Goal: Task Accomplishment & Management: Complete application form

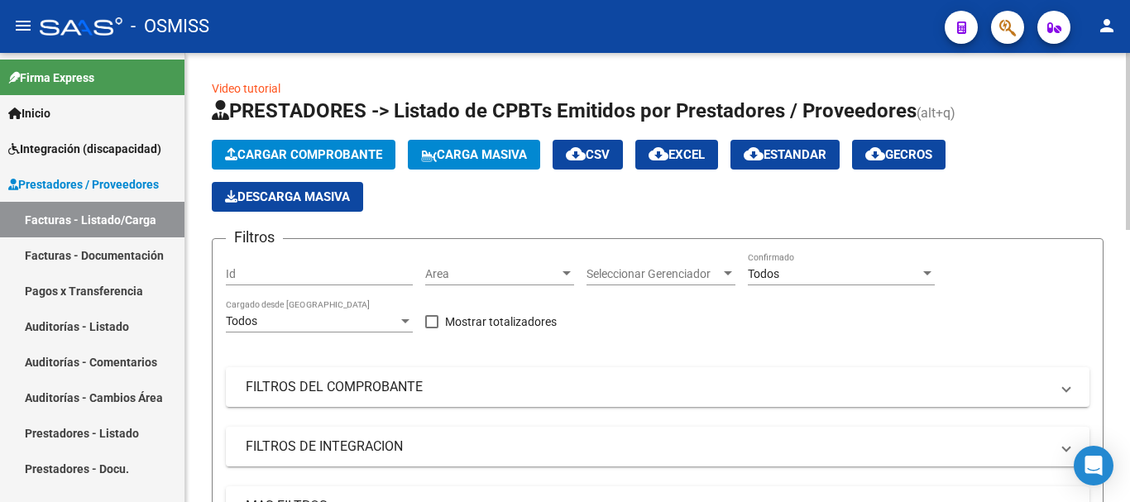
click at [261, 145] on button "Cargar Comprobante" at bounding box center [304, 155] width 184 height 30
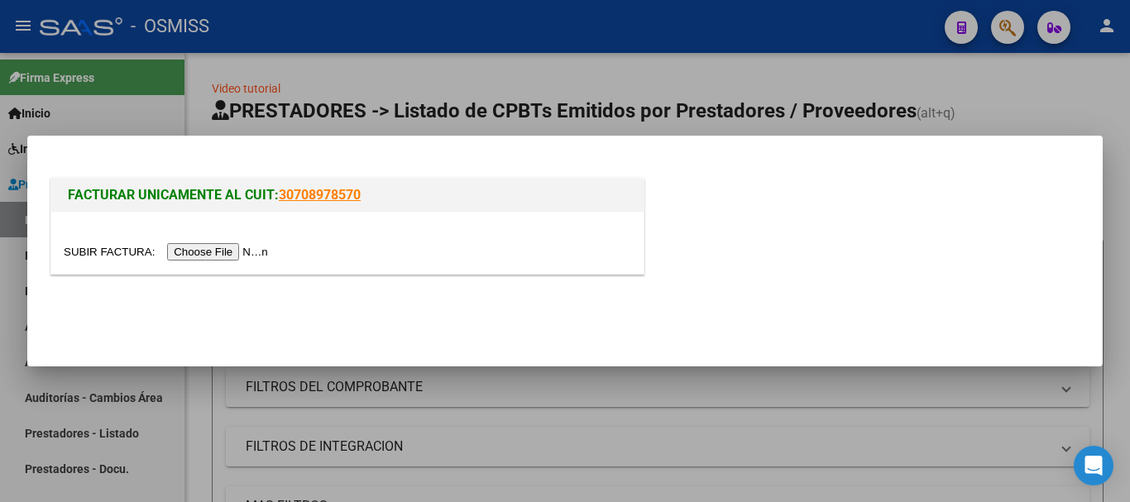
click at [225, 252] on input "file" at bounding box center [168, 251] width 209 height 17
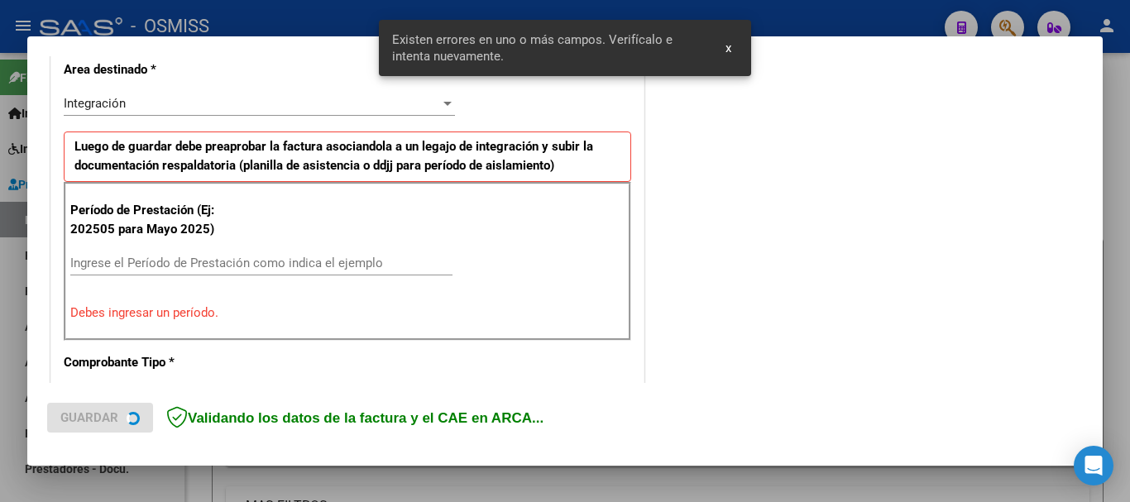
scroll to position [413, 0]
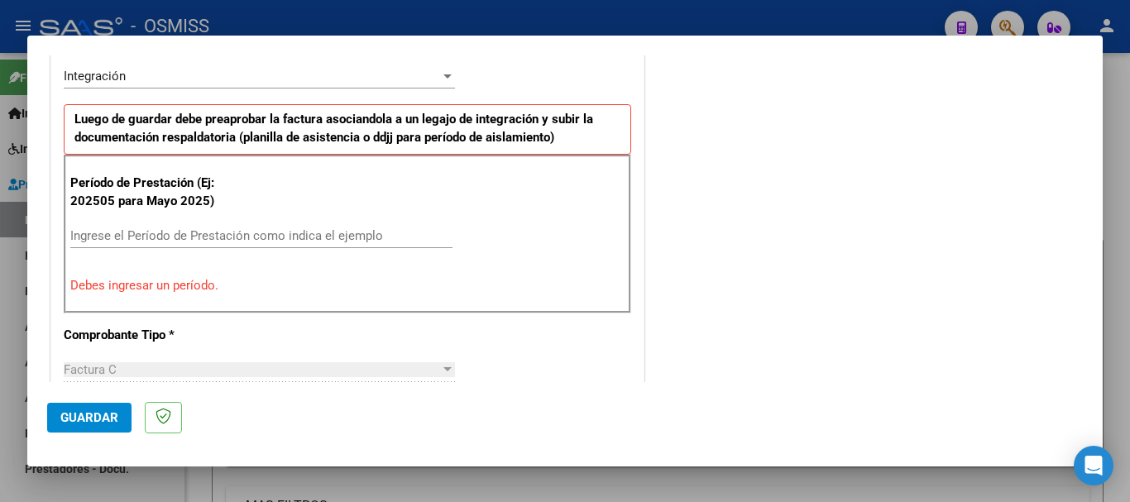
click at [251, 234] on input "Ingrese el Período de Prestación como indica el ejemplo" at bounding box center [261, 235] width 382 height 15
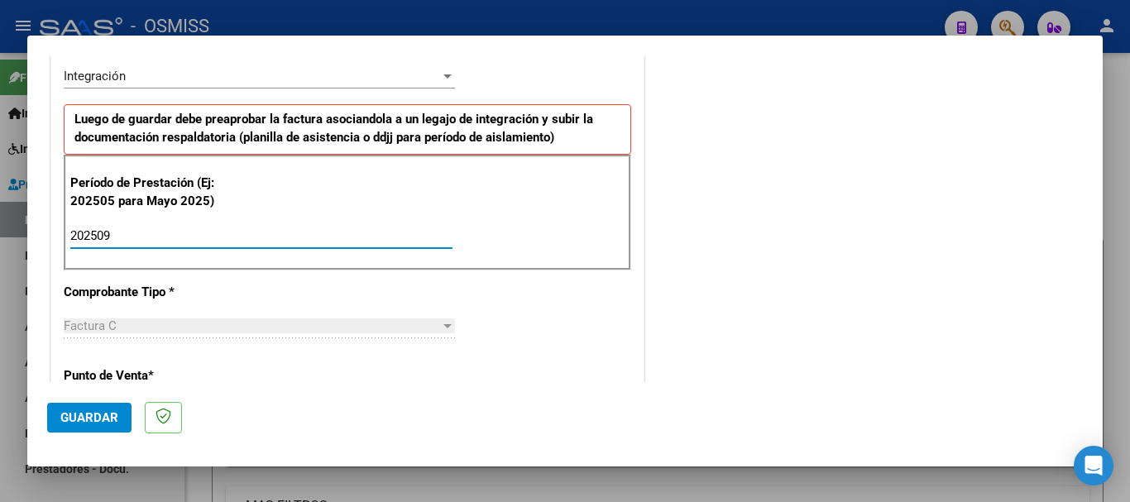
type input "202509"
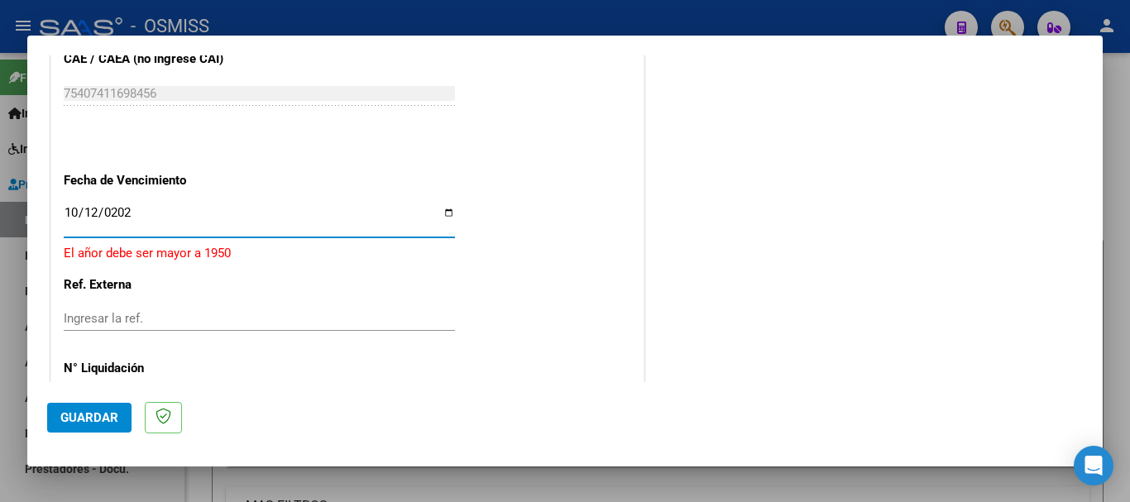
type input "[DATE]"
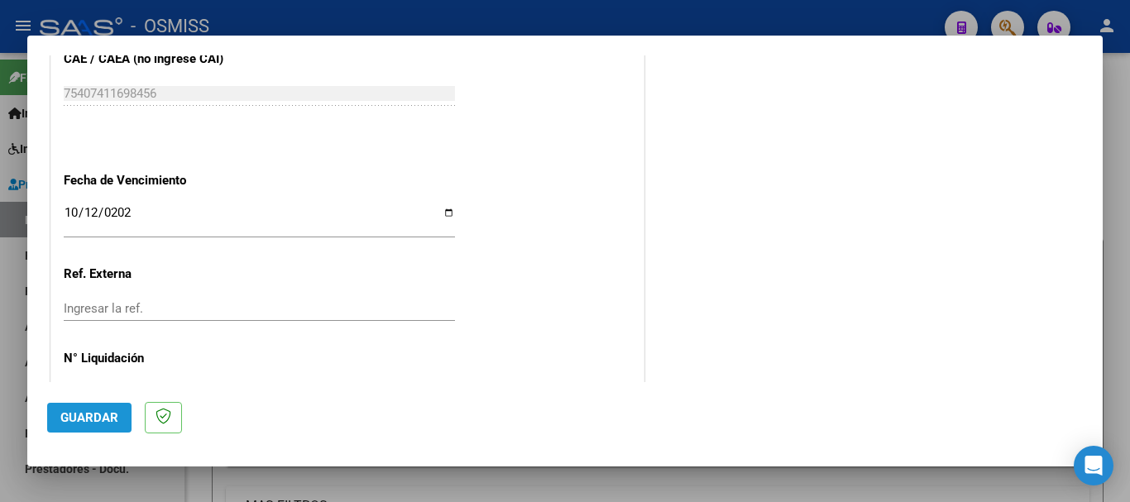
click at [70, 422] on span "Guardar" at bounding box center [89, 417] width 58 height 15
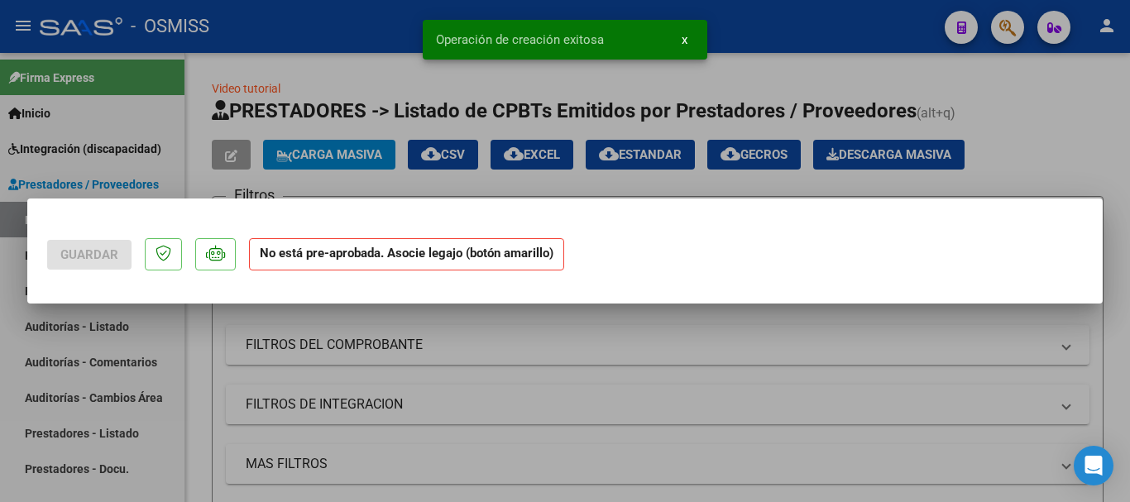
scroll to position [0, 0]
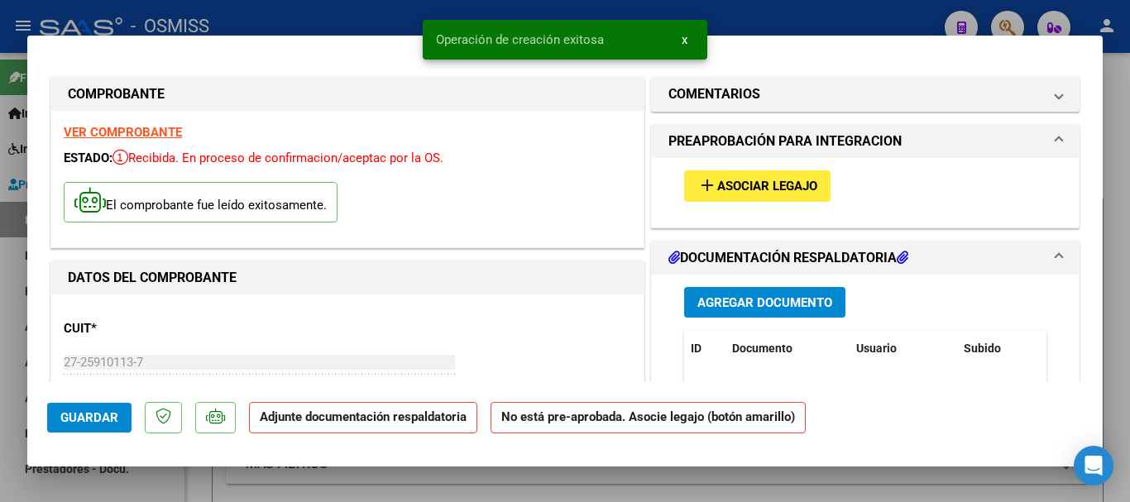
click at [698, 175] on mat-icon "add" at bounding box center [707, 185] width 20 height 20
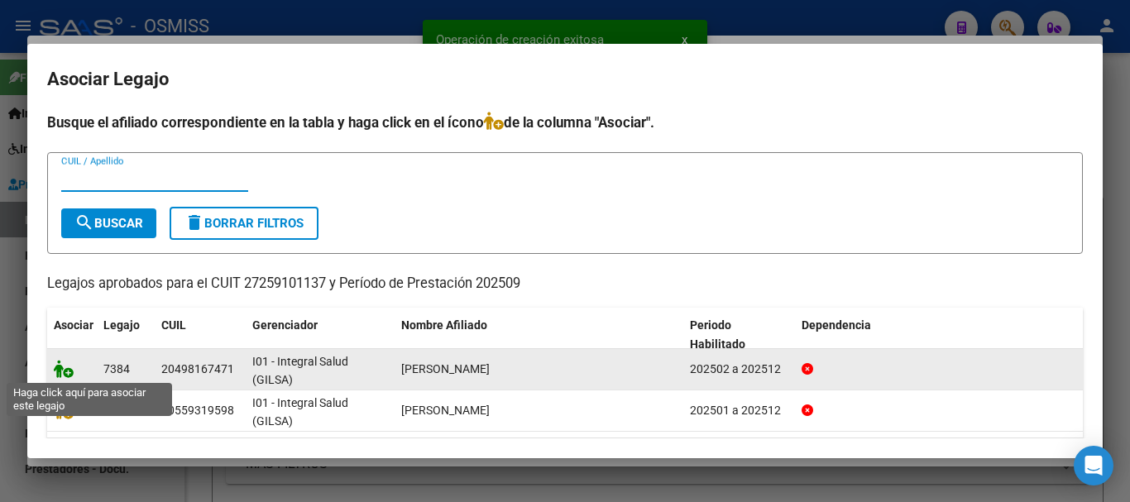
click at [61, 366] on icon at bounding box center [64, 369] width 20 height 18
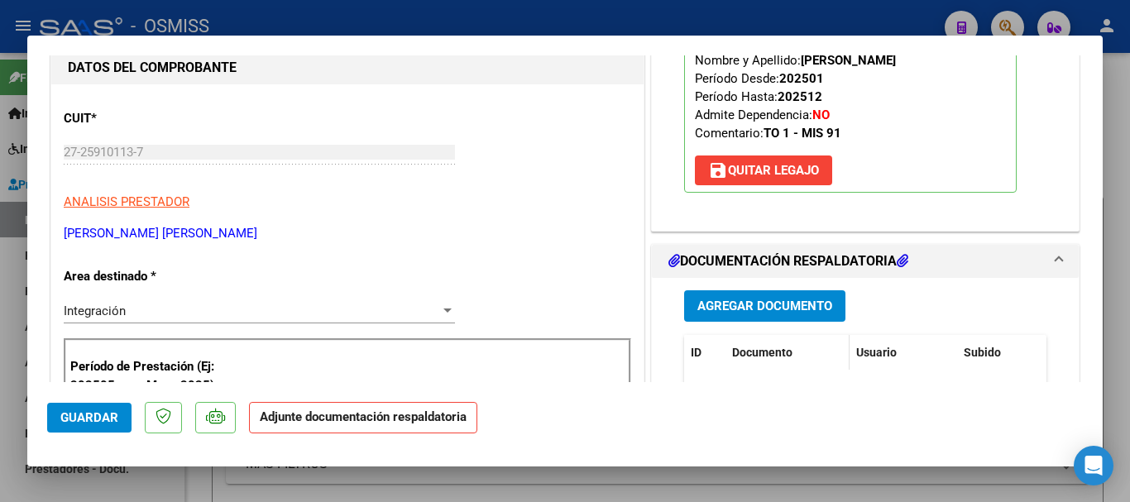
scroll to position [248, 0]
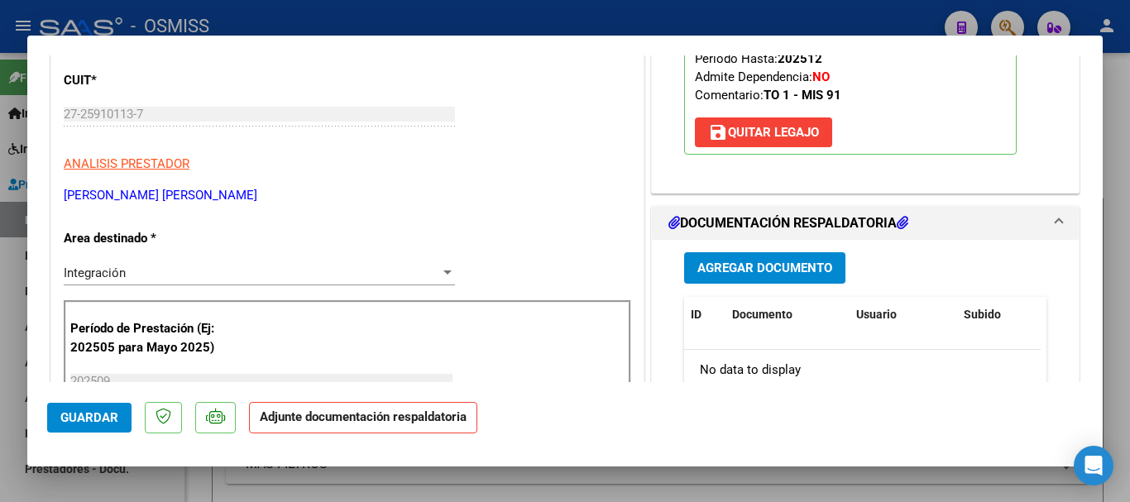
click at [720, 256] on button "Agregar Documento" at bounding box center [764, 267] width 161 height 31
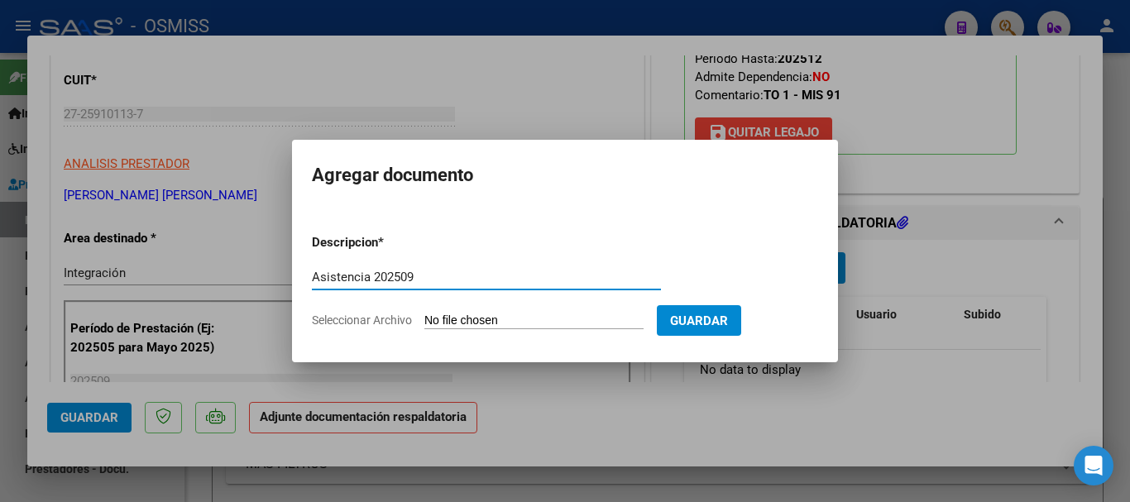
type input "Asistencia 202509"
click at [556, 323] on input "Seleccionar Archivo" at bounding box center [533, 321] width 219 height 16
type input "C:\fakepath\[PERSON_NAME]. Asistencia 202509.pdf"
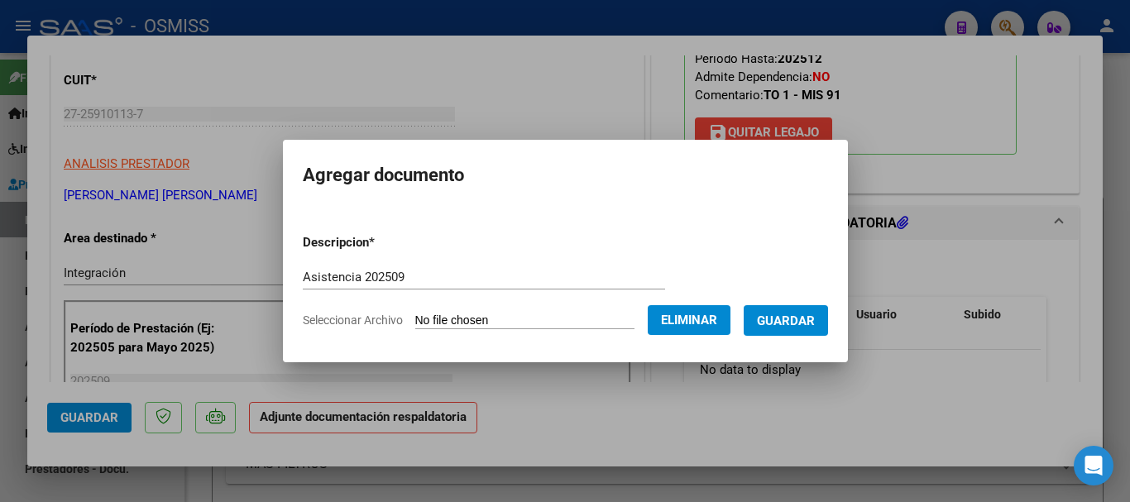
click at [781, 328] on button "Guardar" at bounding box center [785, 320] width 84 height 31
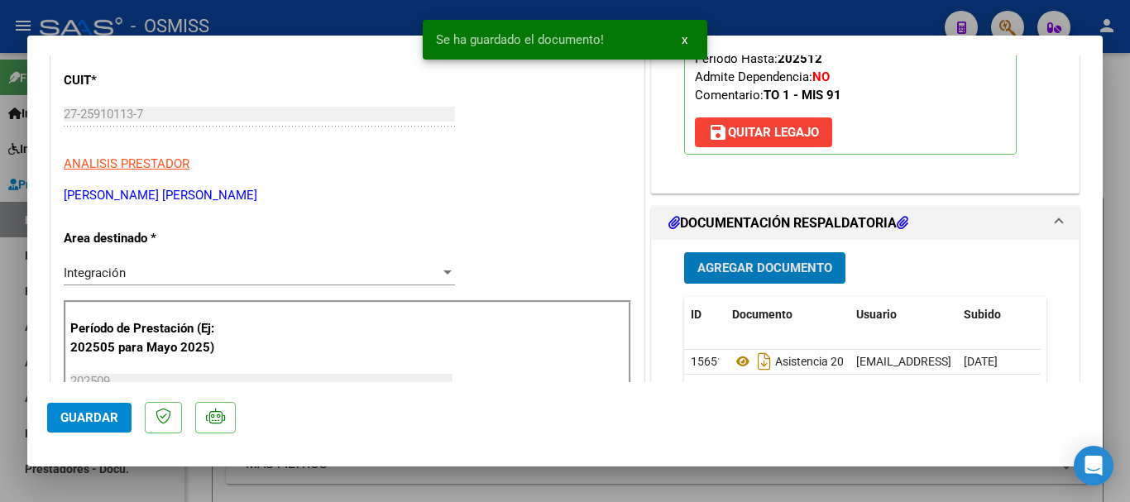
click at [96, 423] on span "Guardar" at bounding box center [89, 417] width 58 height 15
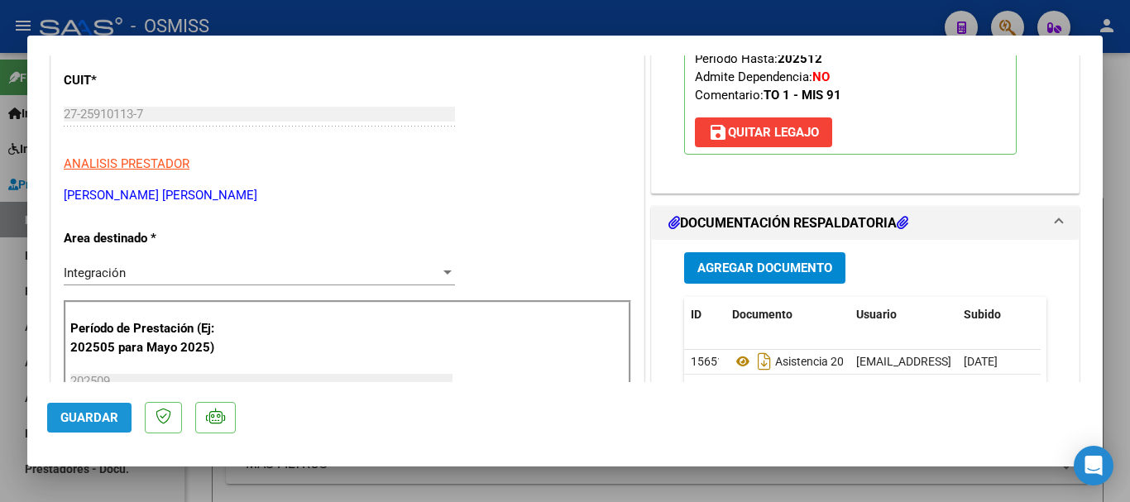
click at [73, 419] on span "Guardar" at bounding box center [89, 417] width 58 height 15
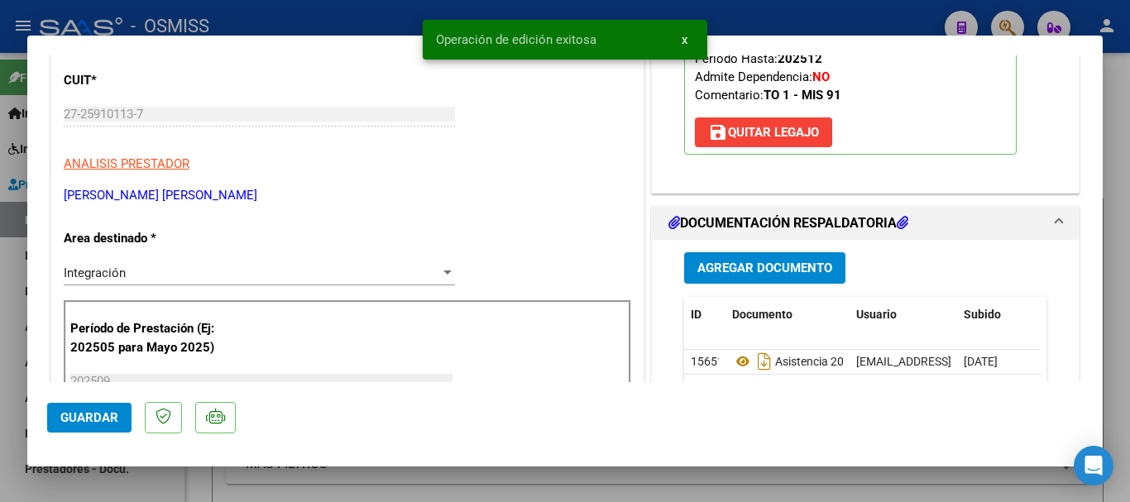
drag, startPoint x: 144, startPoint y: 479, endPoint x: 665, endPoint y: 483, distance: 521.0
click at [145, 479] on div at bounding box center [565, 251] width 1130 height 502
type input "$ 0,00"
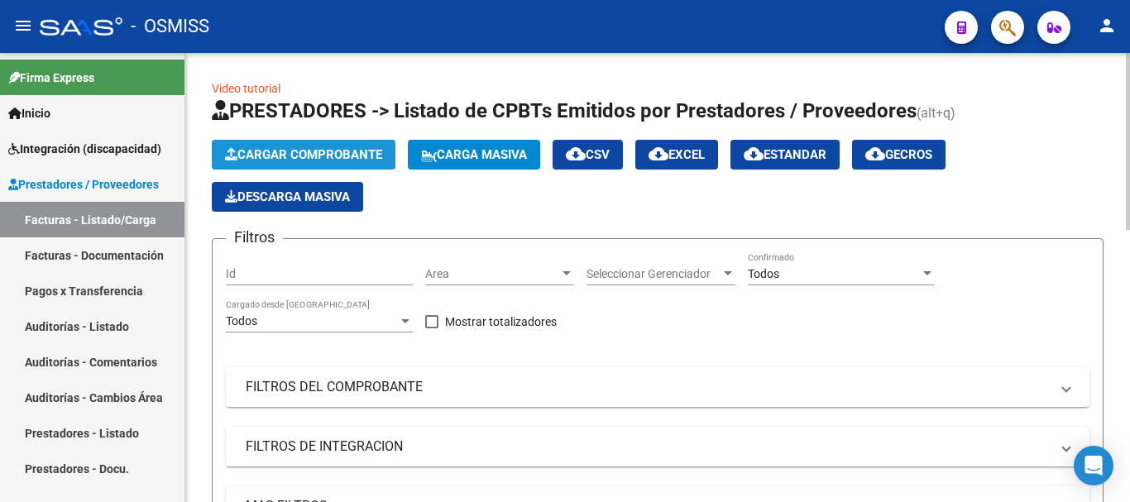
click at [320, 144] on button "Cargar Comprobante" at bounding box center [304, 155] width 184 height 30
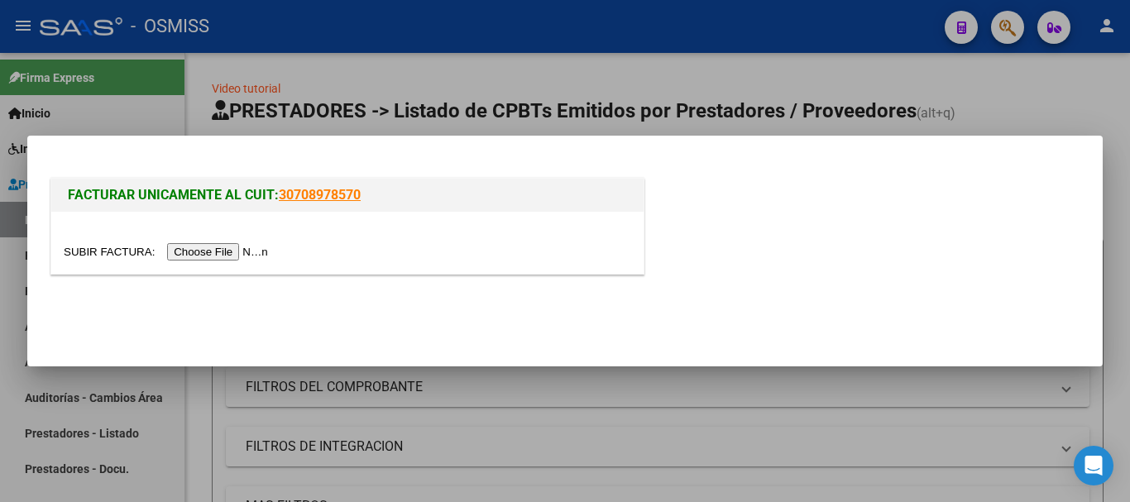
click at [251, 256] on input "file" at bounding box center [168, 251] width 209 height 17
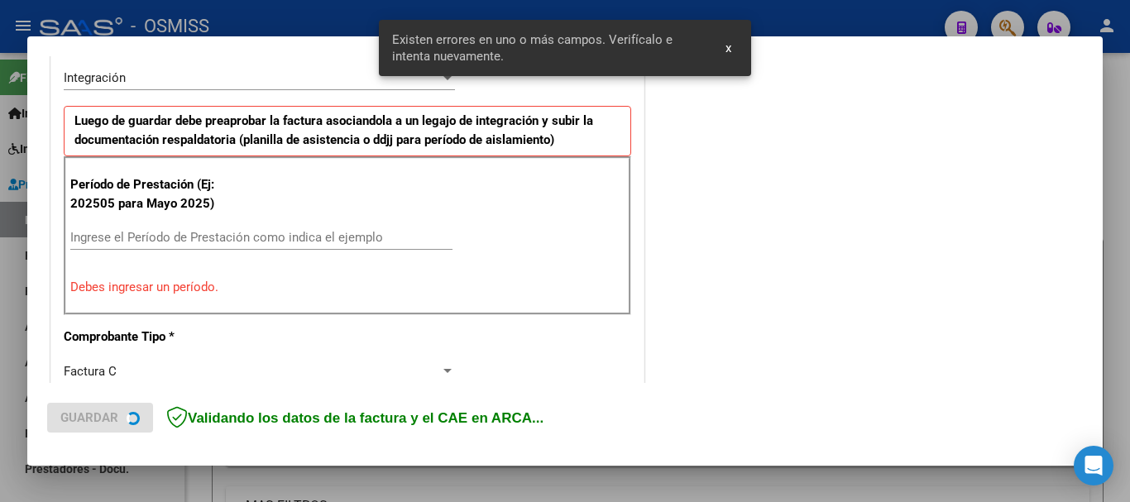
scroll to position [413, 0]
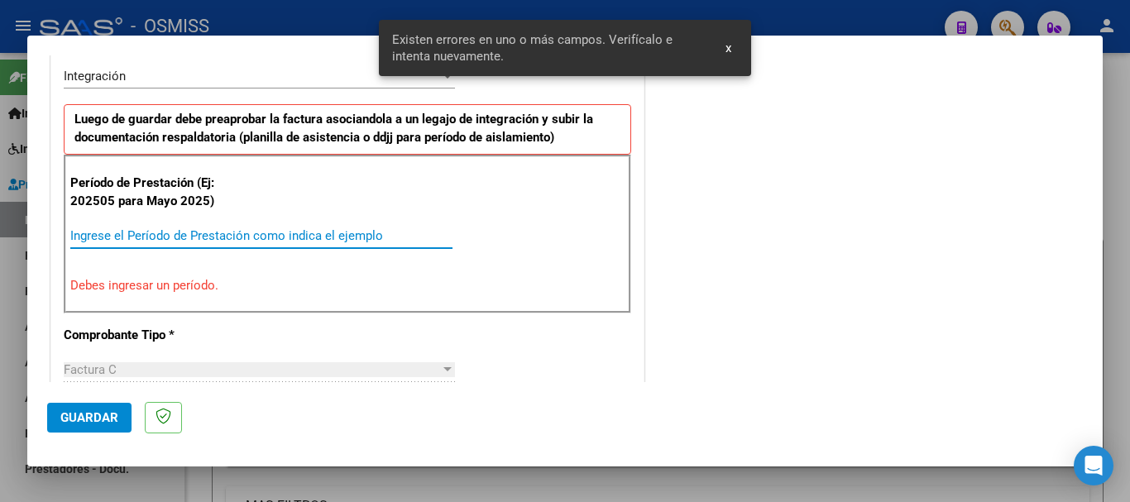
click at [216, 234] on input "Ingrese el Período de Prestación como indica el ejemplo" at bounding box center [261, 235] width 382 height 15
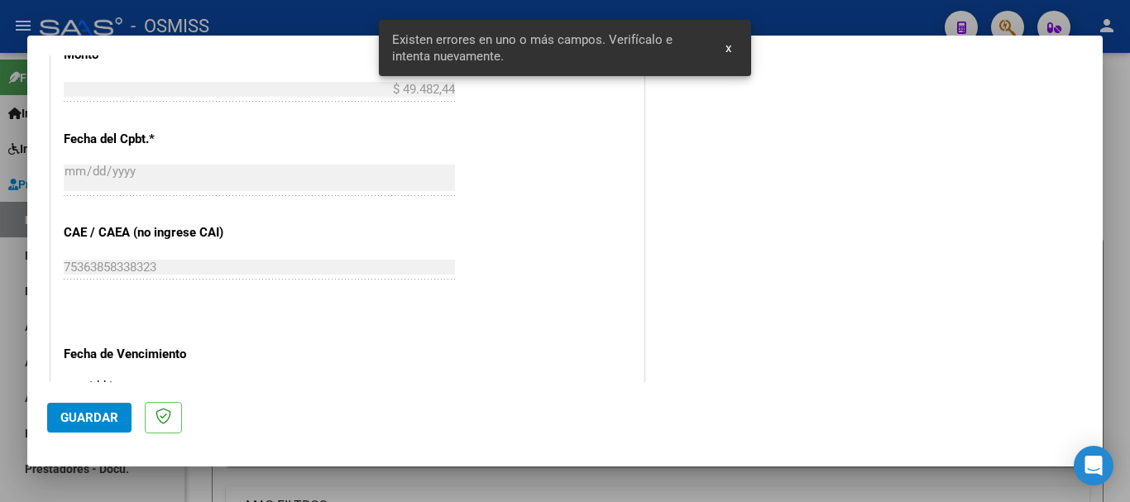
type input "202508"
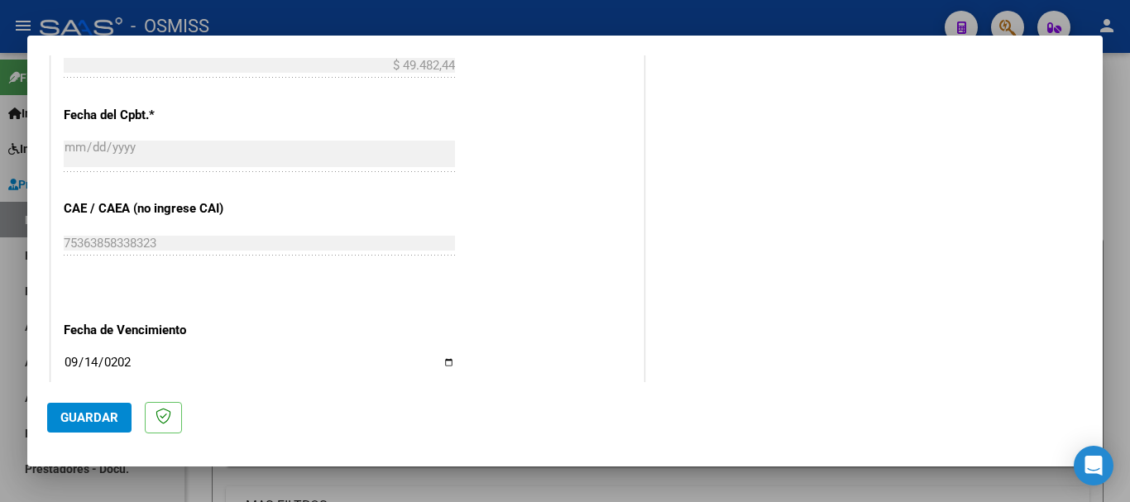
type input "[DATE]"
click at [86, 418] on span "Guardar" at bounding box center [89, 417] width 58 height 15
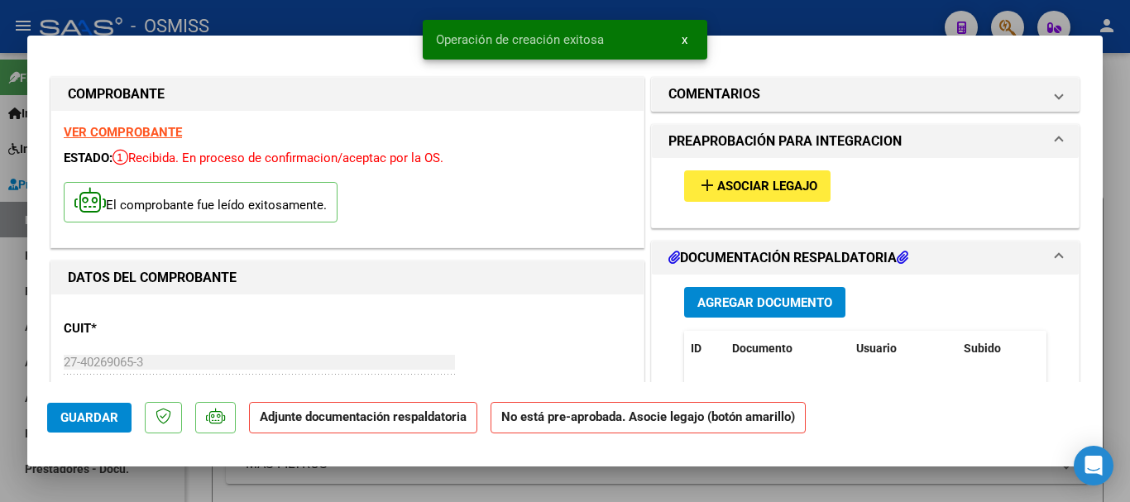
click at [717, 191] on span "Asociar Legajo" at bounding box center [767, 186] width 100 height 15
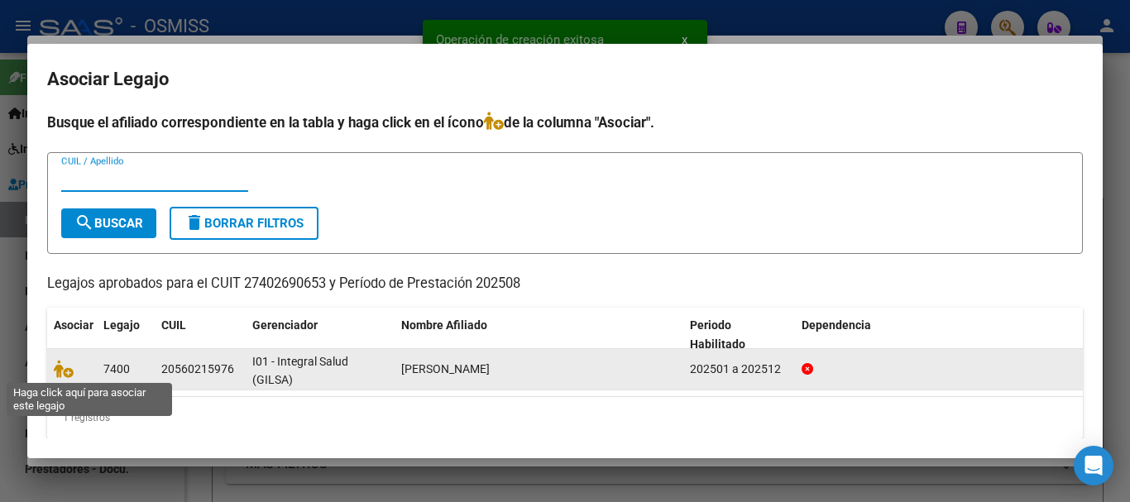
drag, startPoint x: 62, startPoint y: 368, endPoint x: 256, endPoint y: 358, distance: 193.8
click at [63, 368] on icon at bounding box center [64, 369] width 20 height 18
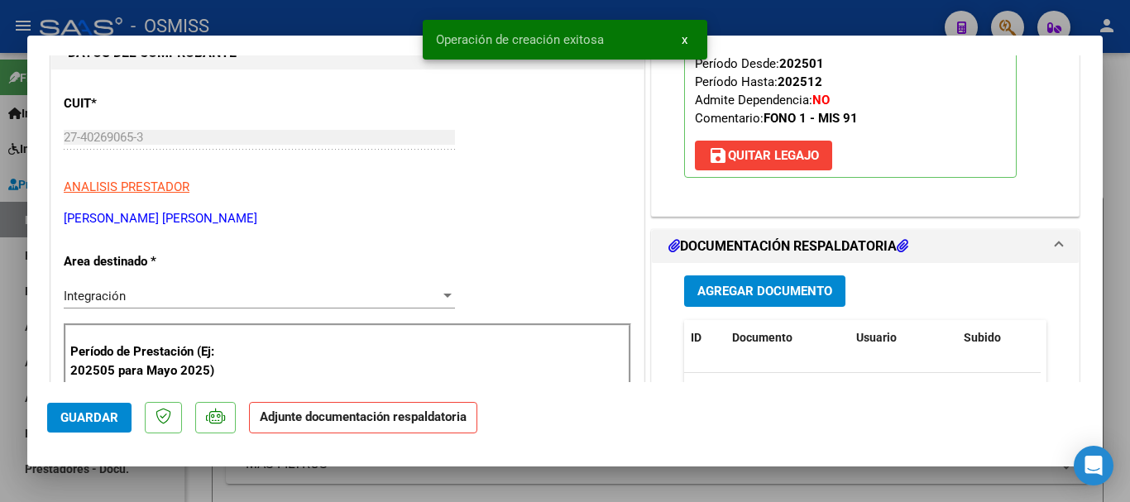
scroll to position [248, 0]
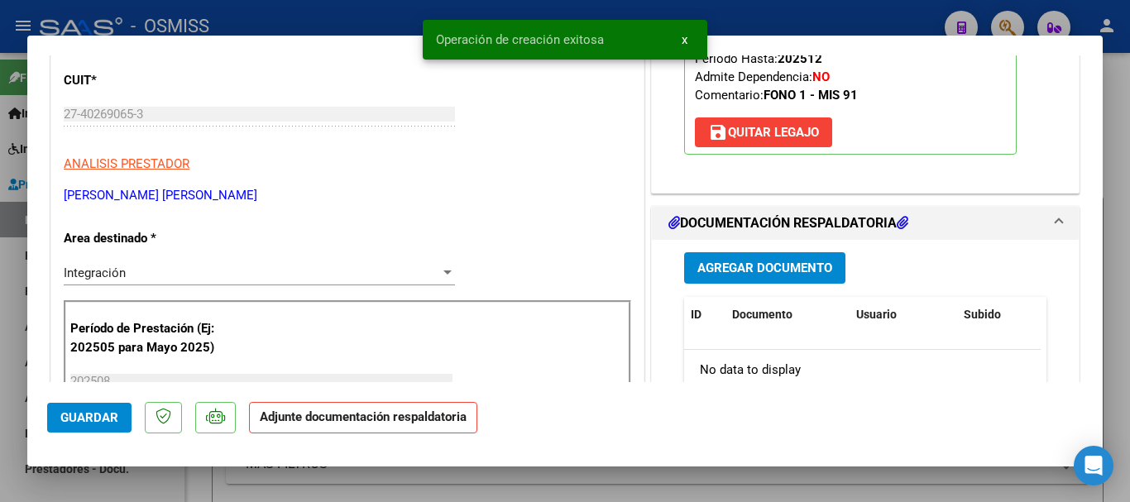
click at [710, 265] on span "Agregar Documento" at bounding box center [764, 268] width 135 height 15
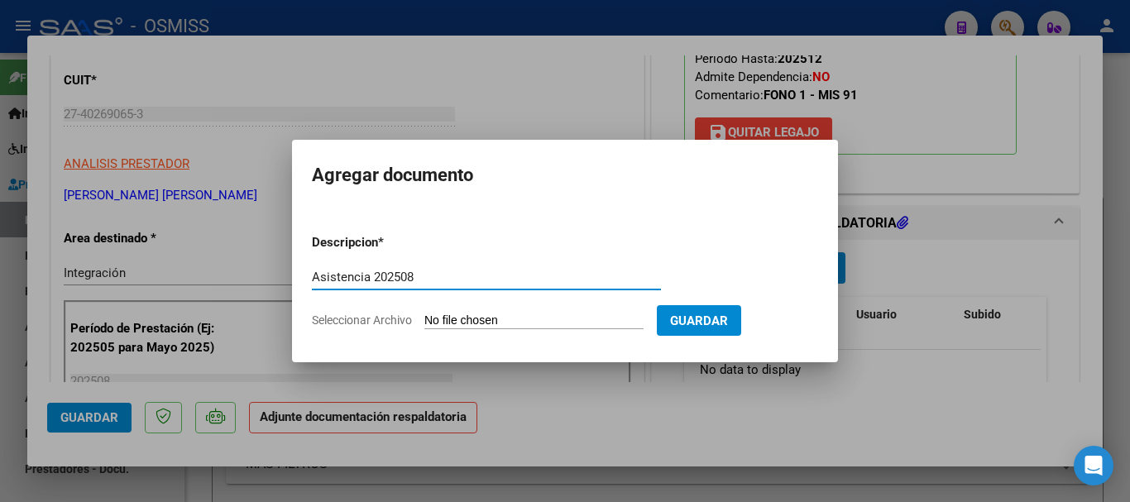
type input "Asistencia 202508"
click at [428, 319] on input "Seleccionar Archivo" at bounding box center [533, 321] width 219 height 16
type input "C:\fakepath\[PERSON_NAME]. Asistencia 202508.pdf"
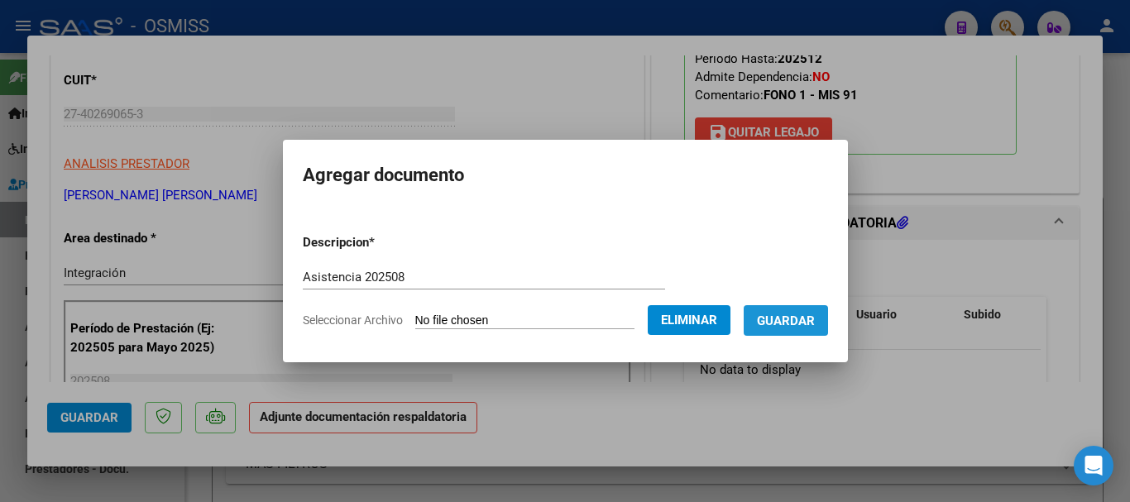
click at [800, 318] on span "Guardar" at bounding box center [786, 320] width 58 height 15
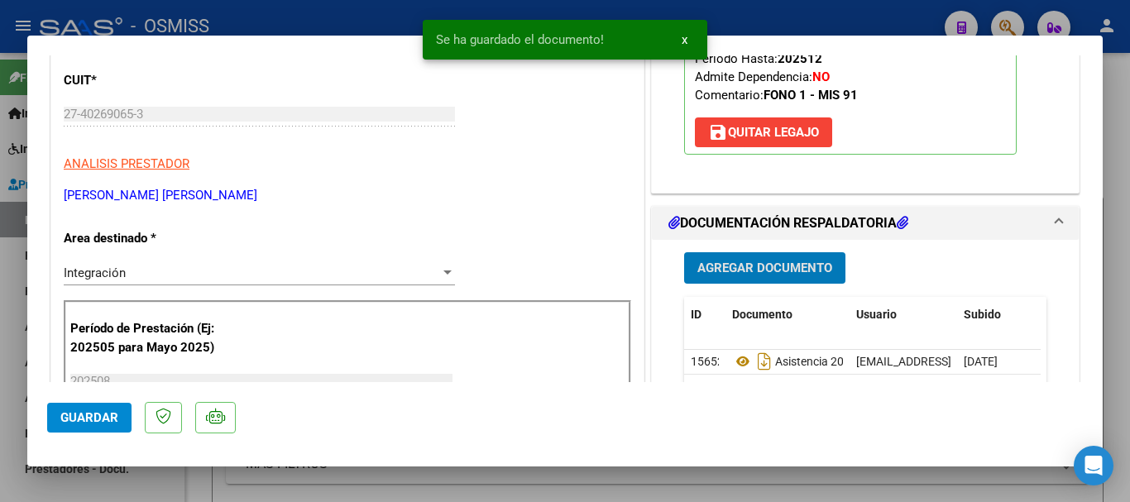
click at [63, 418] on span "Guardar" at bounding box center [89, 417] width 58 height 15
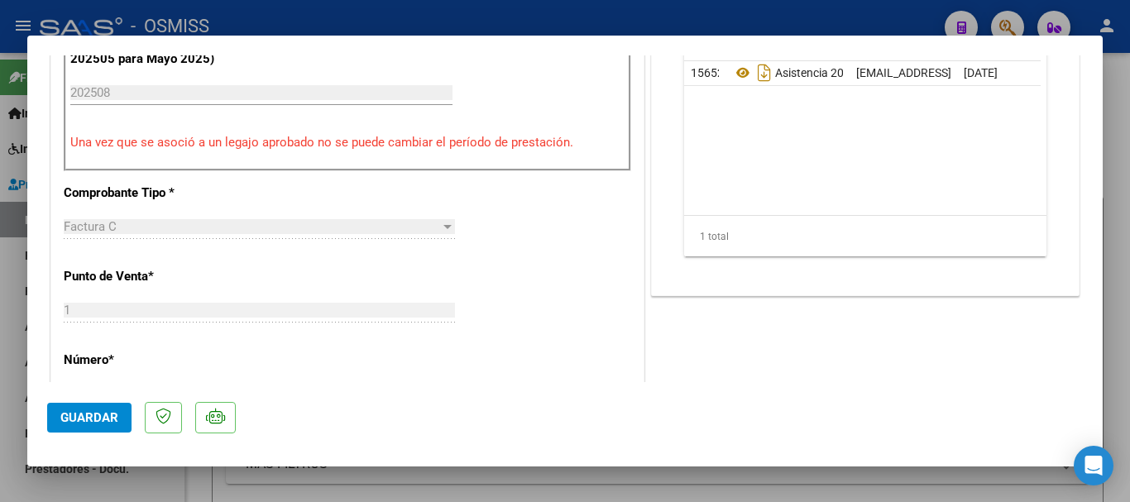
scroll to position [662, 0]
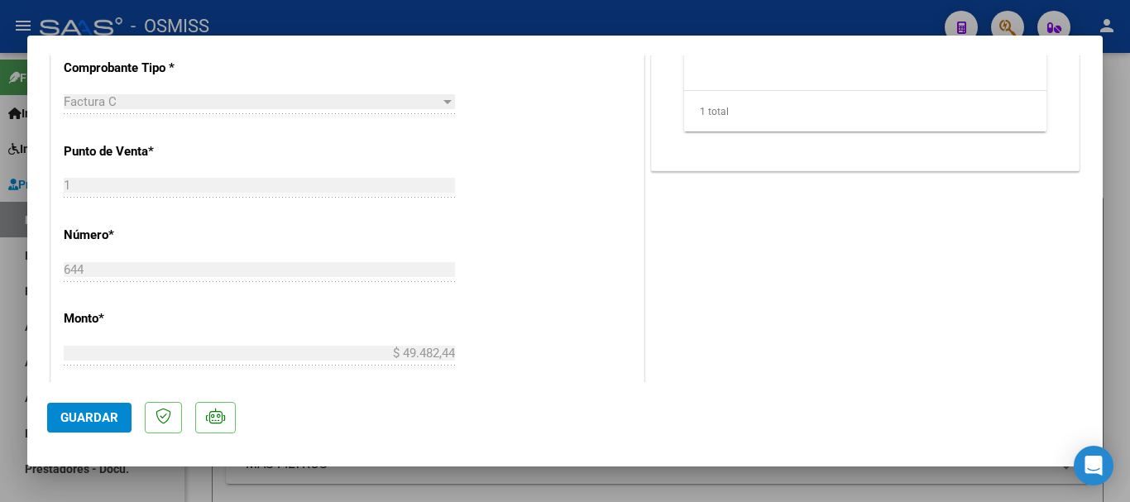
click at [77, 424] on span "Guardar" at bounding box center [89, 417] width 58 height 15
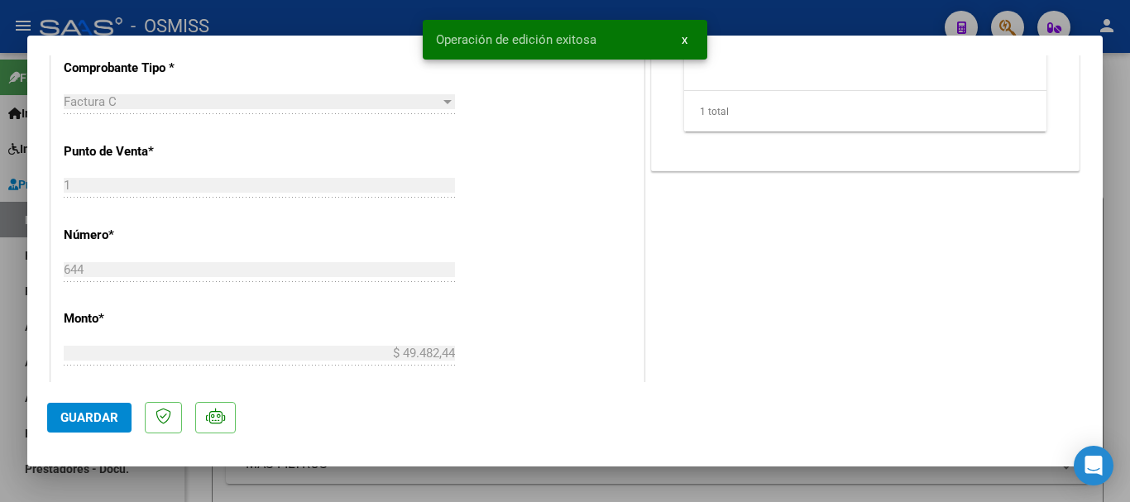
click at [160, 488] on div at bounding box center [565, 251] width 1130 height 502
type input "$ 0,00"
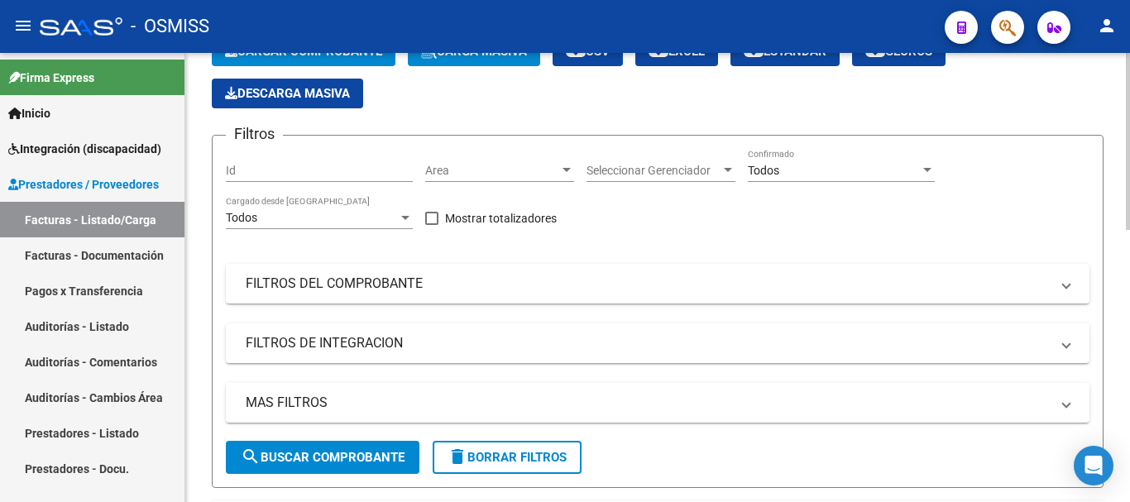
scroll to position [0, 0]
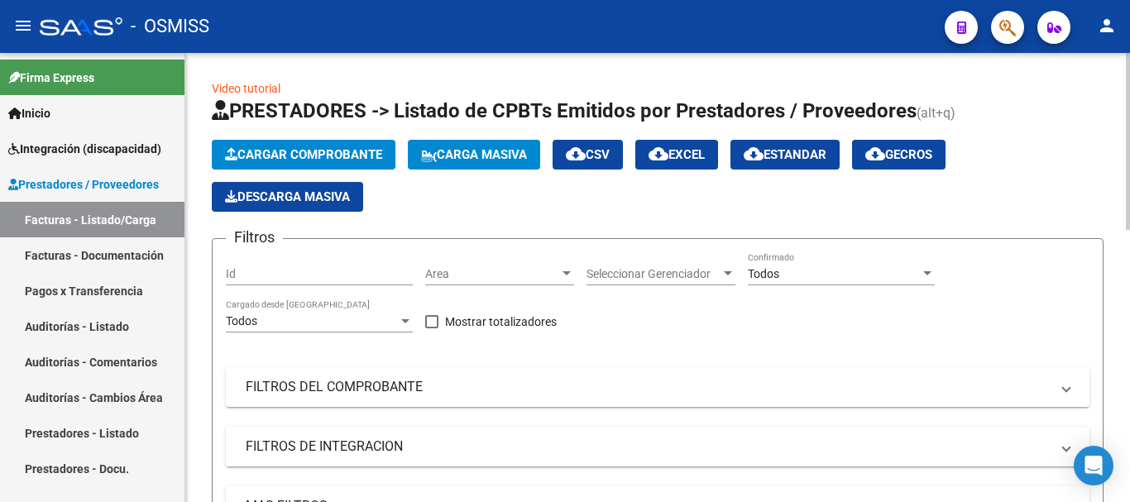
click at [285, 157] on span "Cargar Comprobante" at bounding box center [303, 154] width 157 height 15
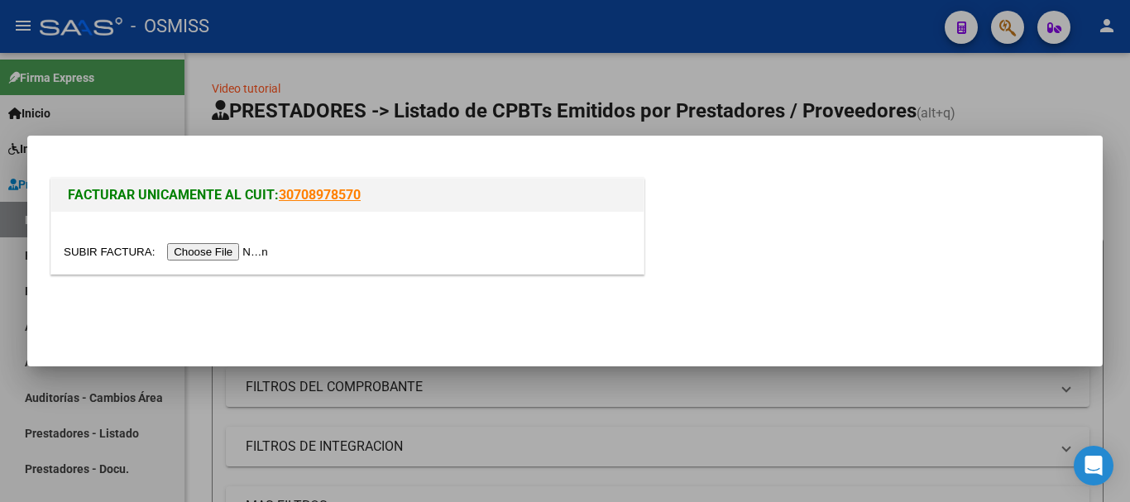
click at [268, 256] on input "file" at bounding box center [168, 251] width 209 height 17
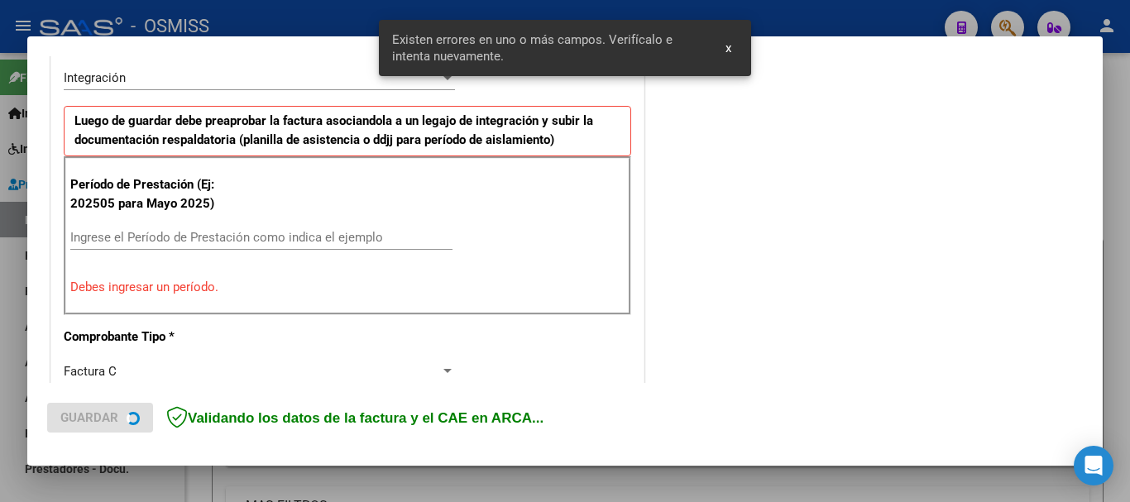
scroll to position [413, 0]
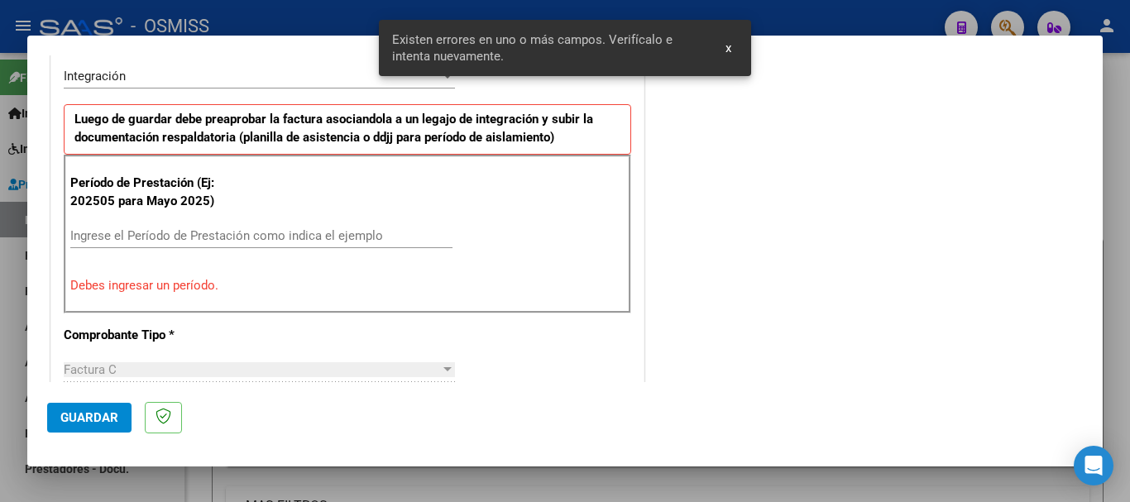
click at [200, 246] on div "Ingrese el Período de Prestación como indica el ejemplo" at bounding box center [261, 235] width 382 height 25
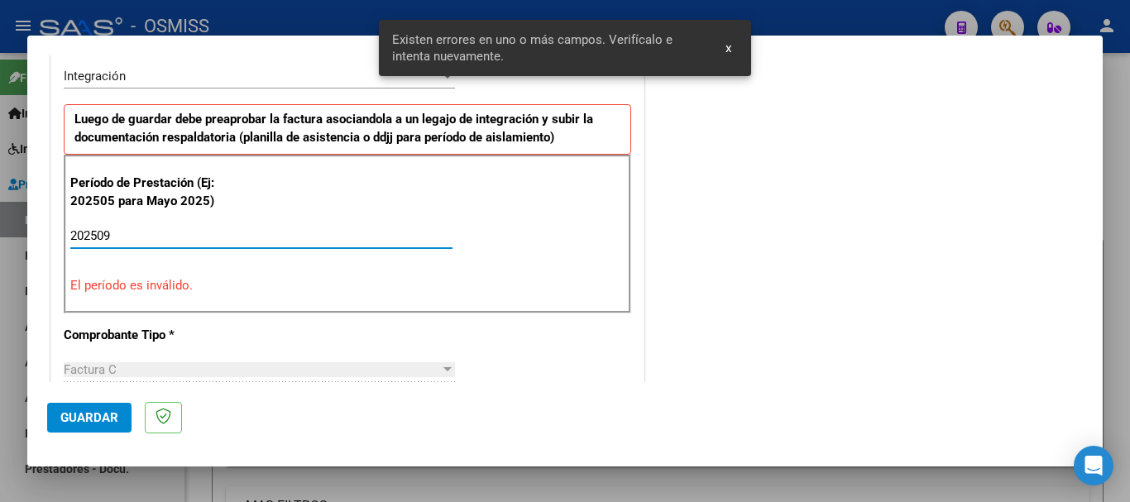
type input "202509"
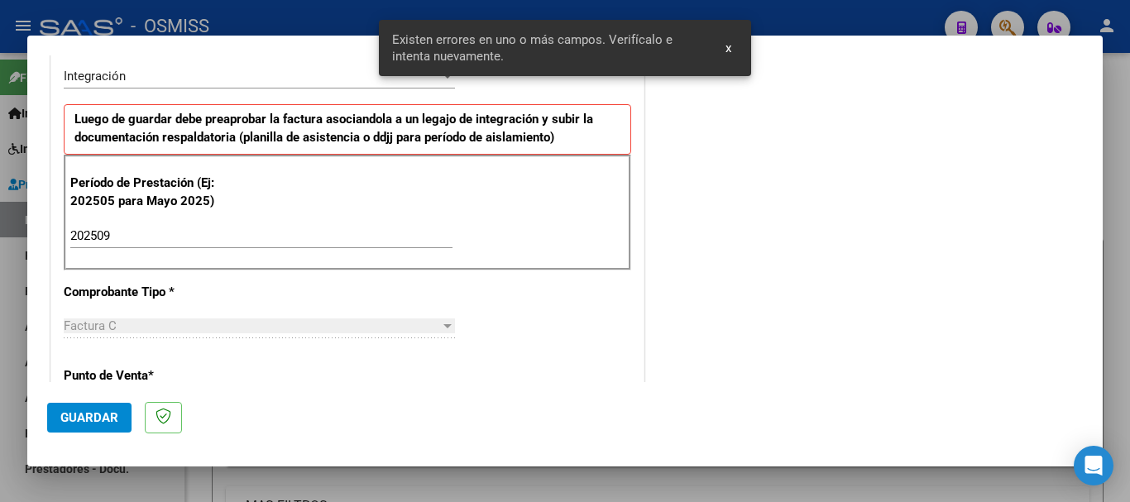
scroll to position [1074, 0]
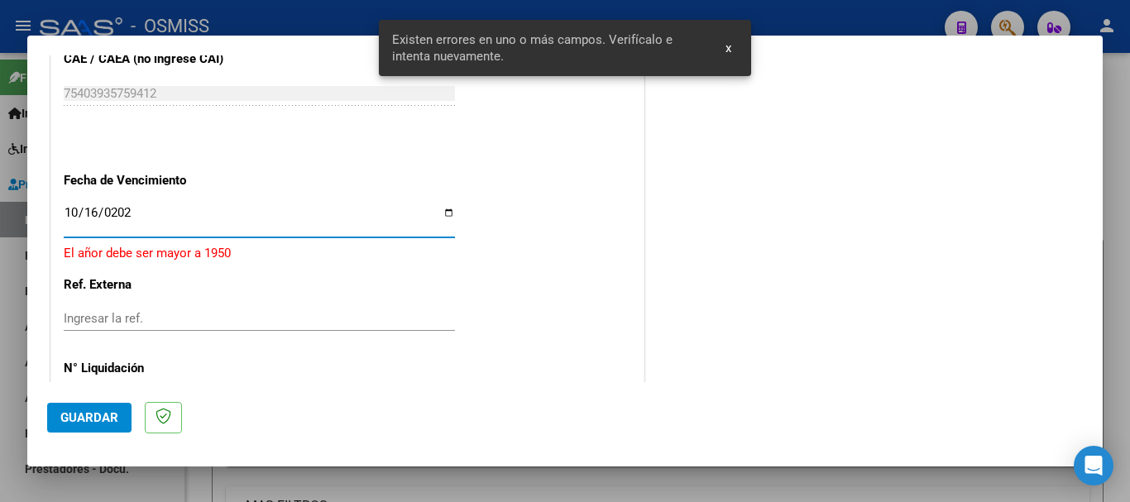
type input "[DATE]"
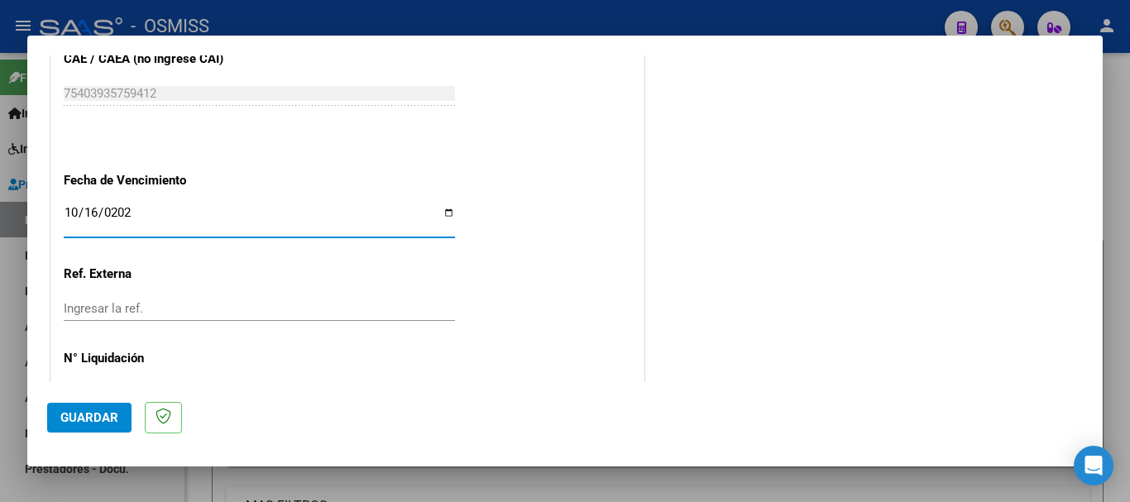
click at [111, 417] on span "Guardar" at bounding box center [89, 417] width 58 height 15
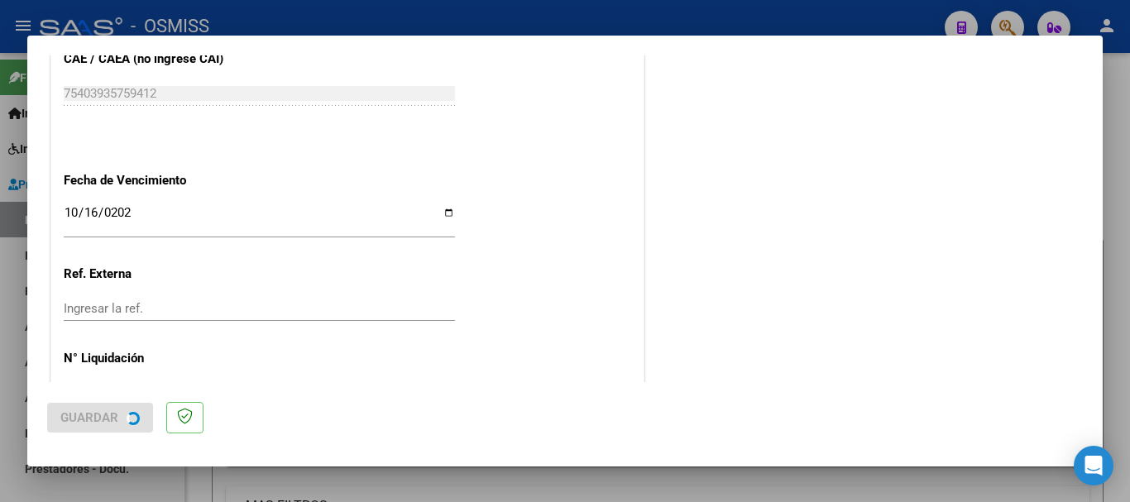
scroll to position [0, 0]
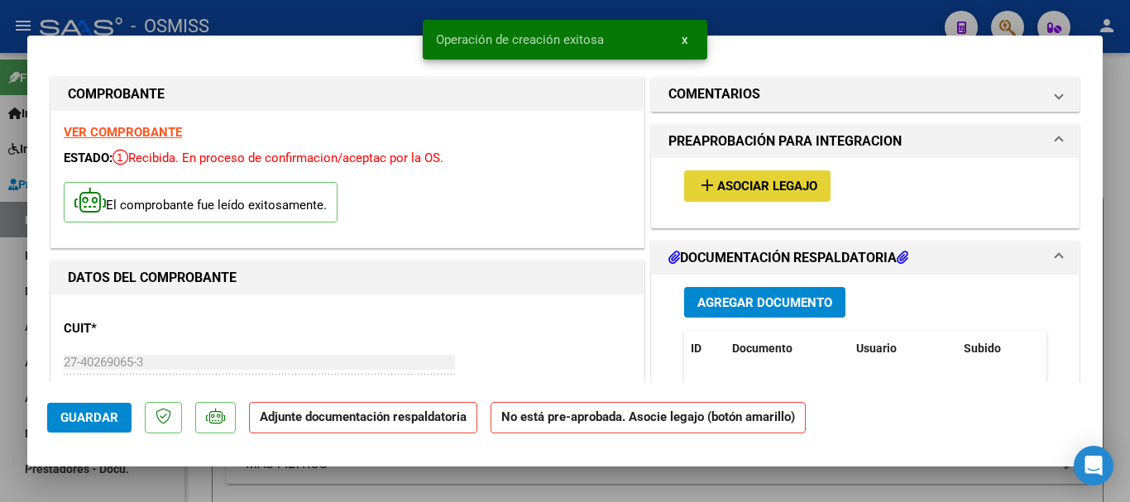
click at [718, 194] on span "Asociar Legajo" at bounding box center [767, 186] width 100 height 15
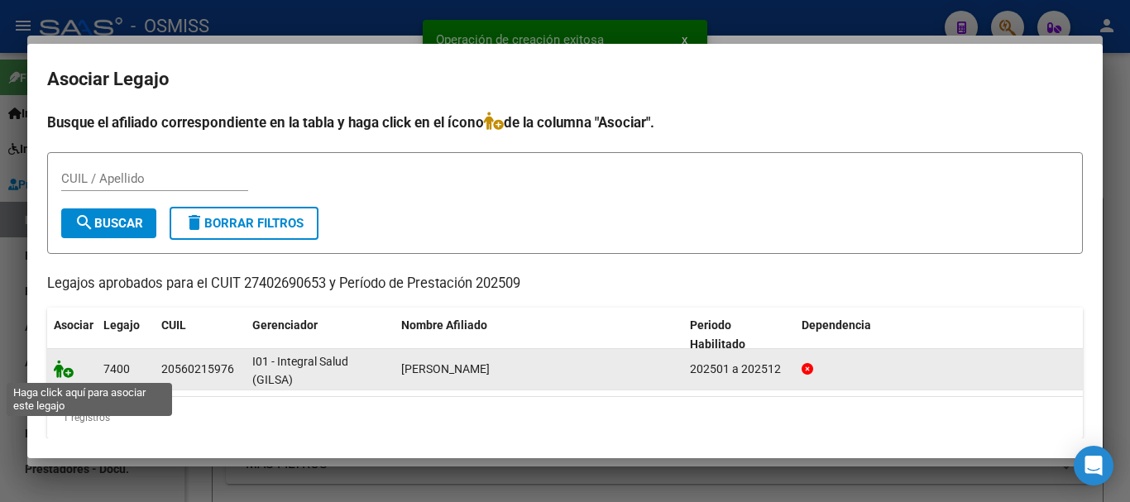
click at [64, 370] on icon at bounding box center [64, 369] width 20 height 18
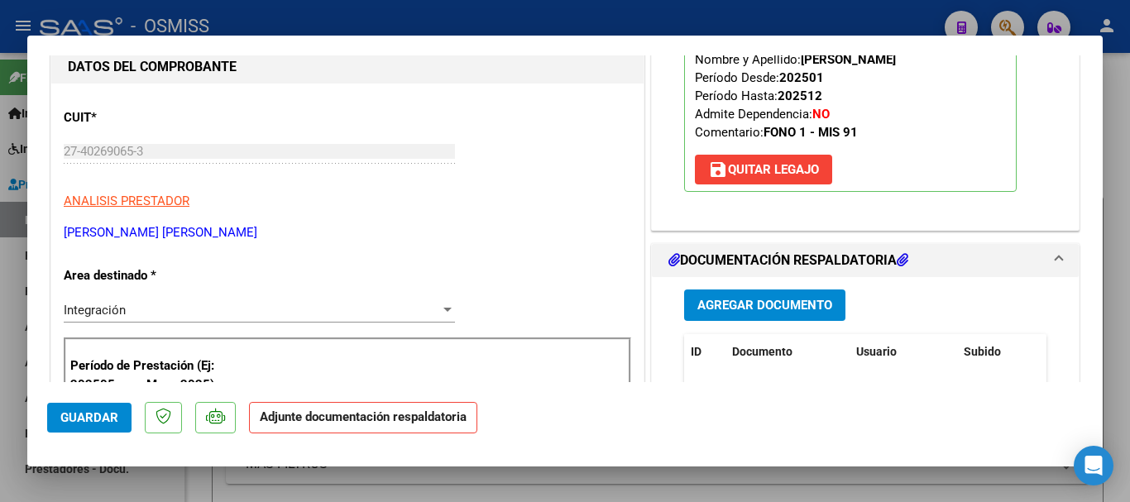
scroll to position [248, 0]
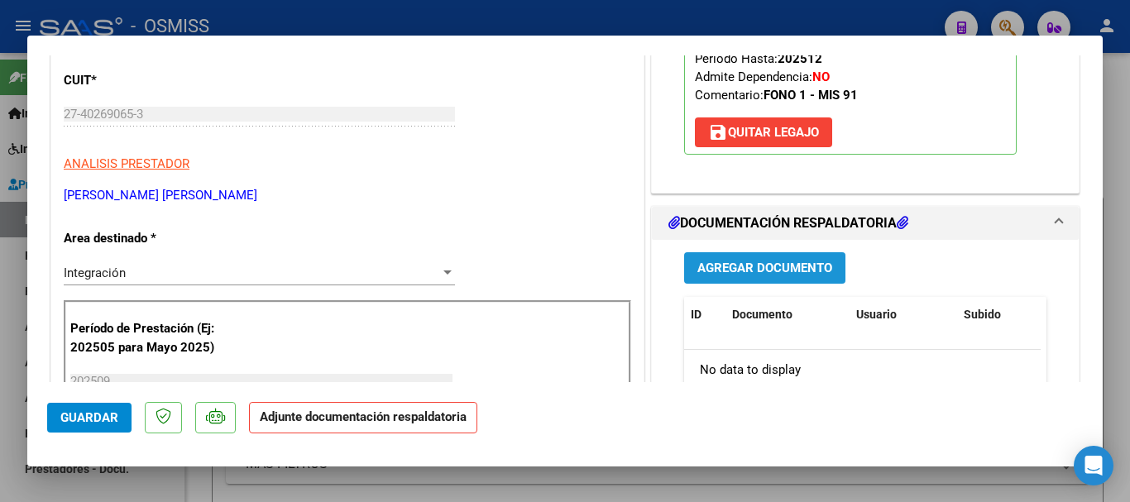
click at [738, 266] on span "Agregar Documento" at bounding box center [764, 268] width 135 height 15
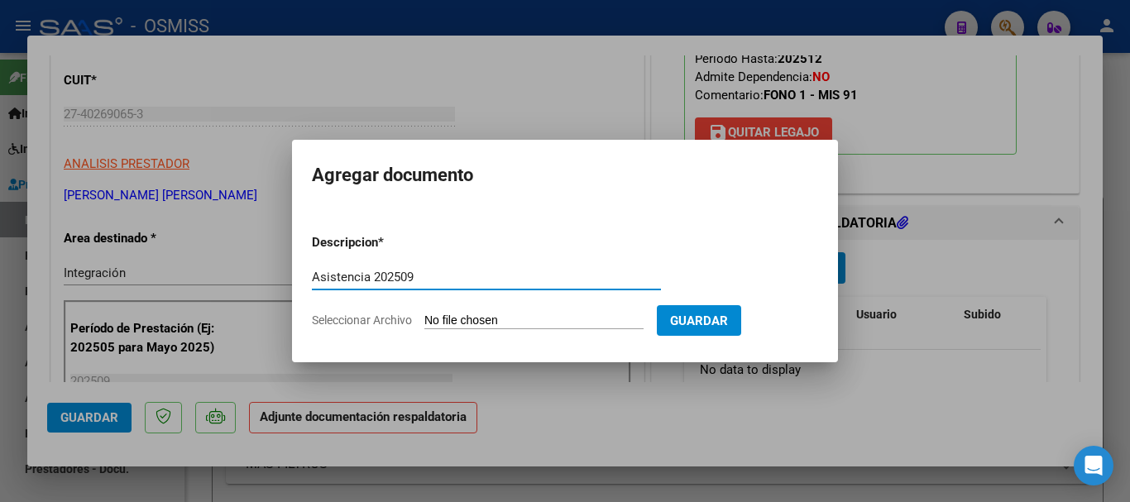
type input "Asistencia 202509"
click at [514, 313] on input "Seleccionar Archivo" at bounding box center [533, 321] width 219 height 16
type input "C:\fakepath\[PERSON_NAME]. Asistencia 202509.pdf"
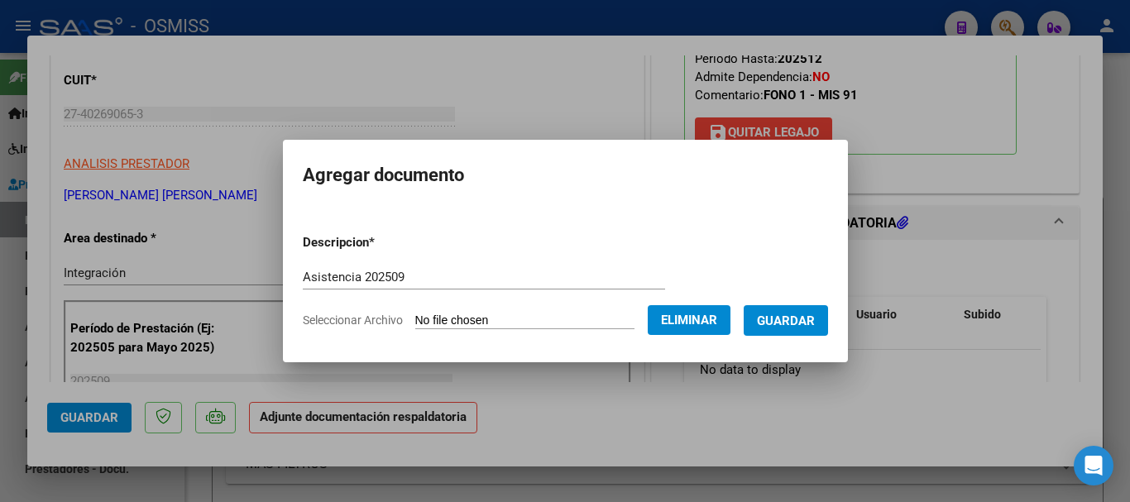
click at [787, 313] on span "Guardar" at bounding box center [786, 320] width 58 height 15
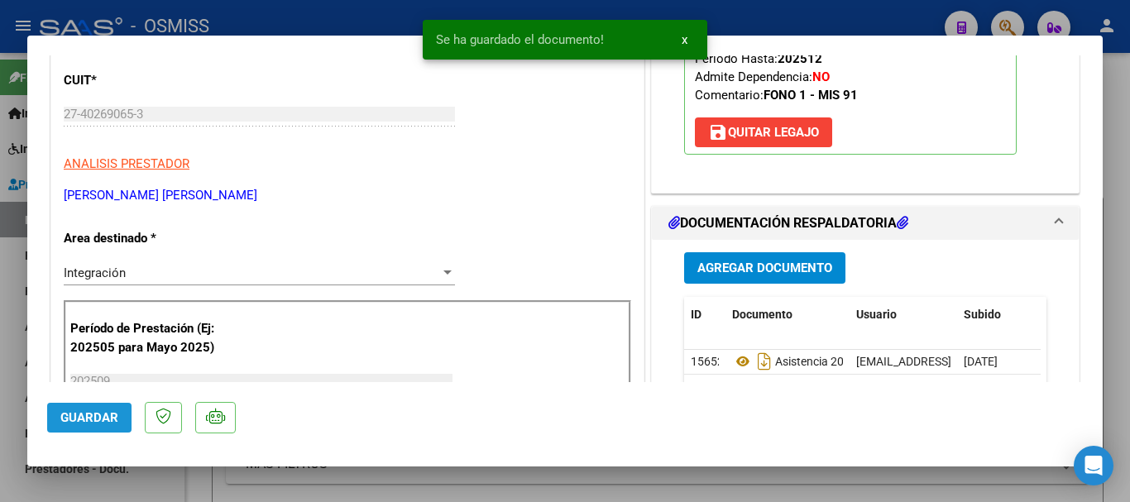
click at [108, 418] on span "Guardar" at bounding box center [89, 417] width 58 height 15
click at [108, 419] on span "Guardar" at bounding box center [89, 417] width 58 height 15
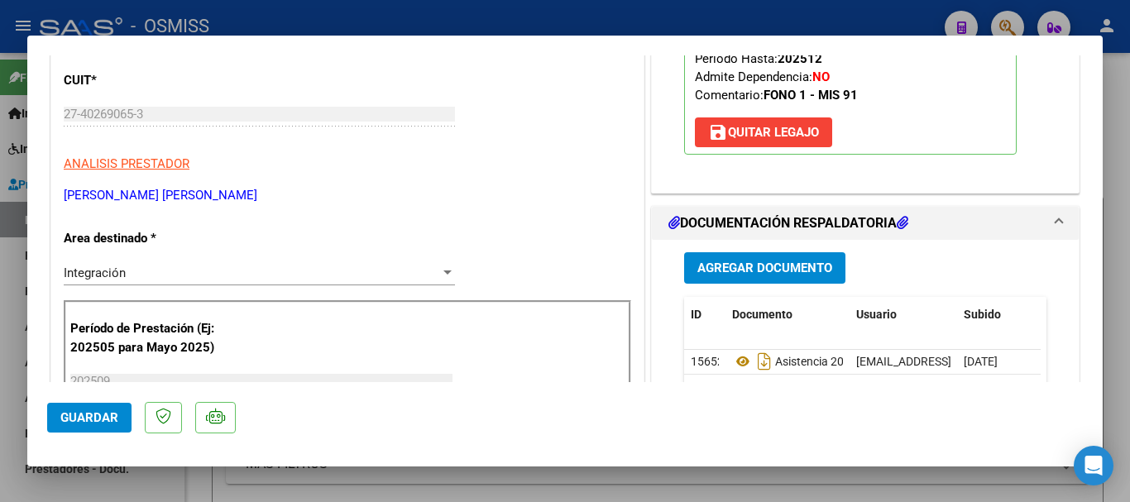
click at [126, 488] on div at bounding box center [565, 251] width 1130 height 502
type input "$ 0,00"
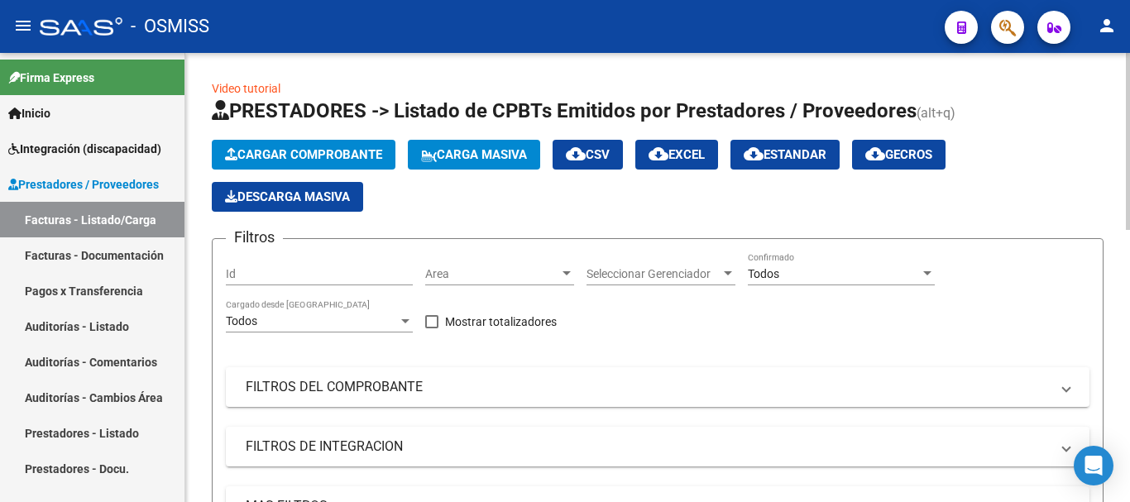
click at [281, 165] on button "Cargar Comprobante" at bounding box center [304, 155] width 184 height 30
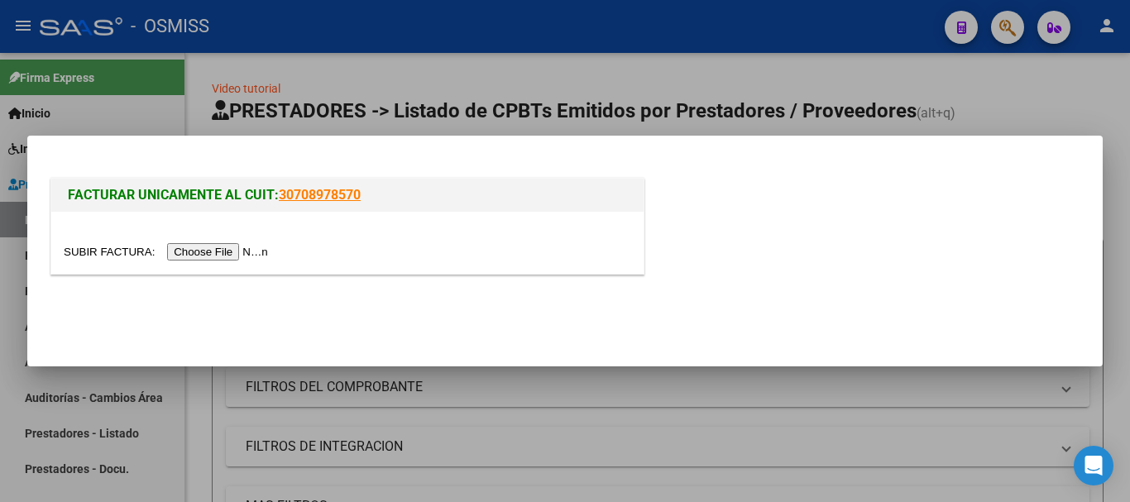
click at [256, 254] on input "file" at bounding box center [168, 251] width 209 height 17
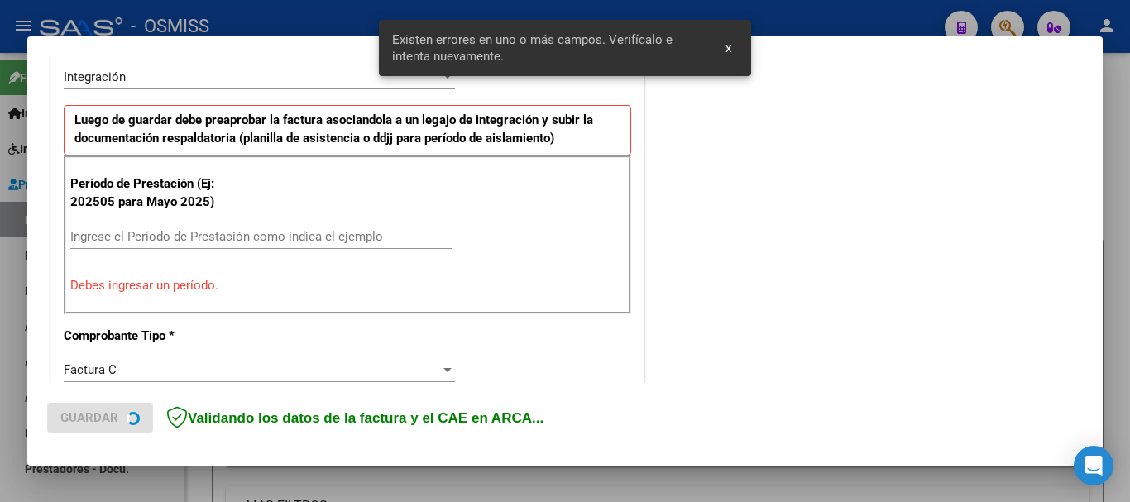
scroll to position [413, 0]
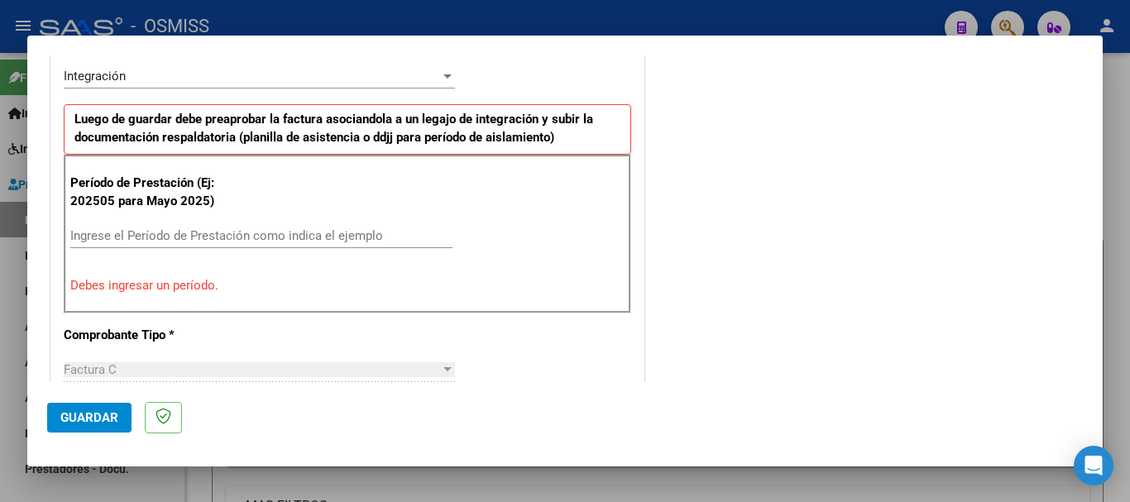
click at [314, 237] on input "Ingrese el Período de Prestación como indica el ejemplo" at bounding box center [261, 235] width 382 height 15
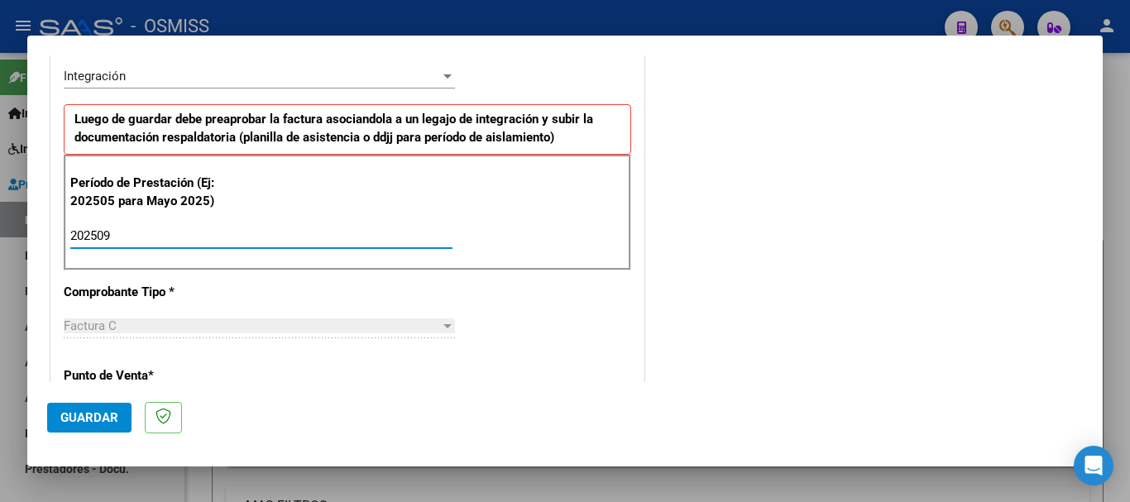
type input "202509"
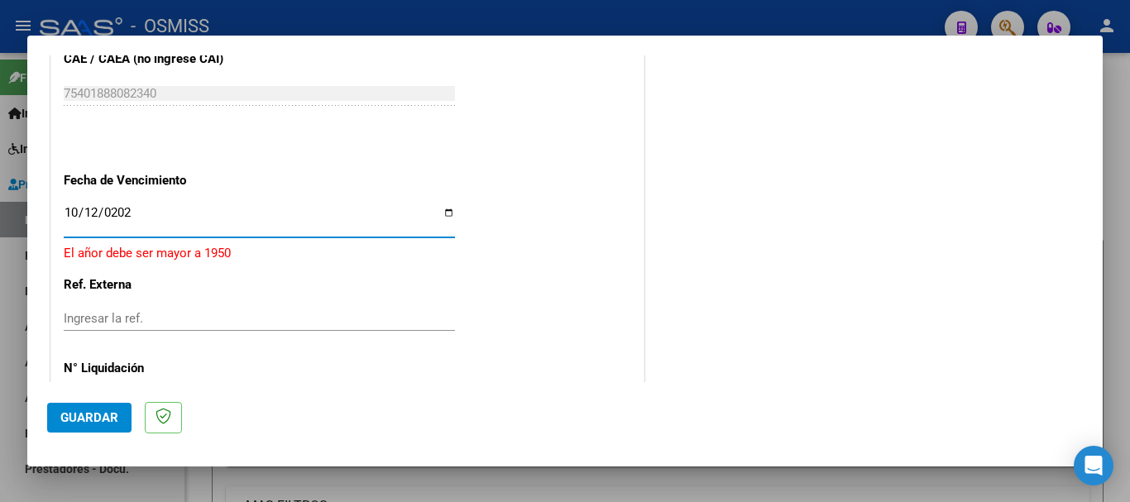
type input "[DATE]"
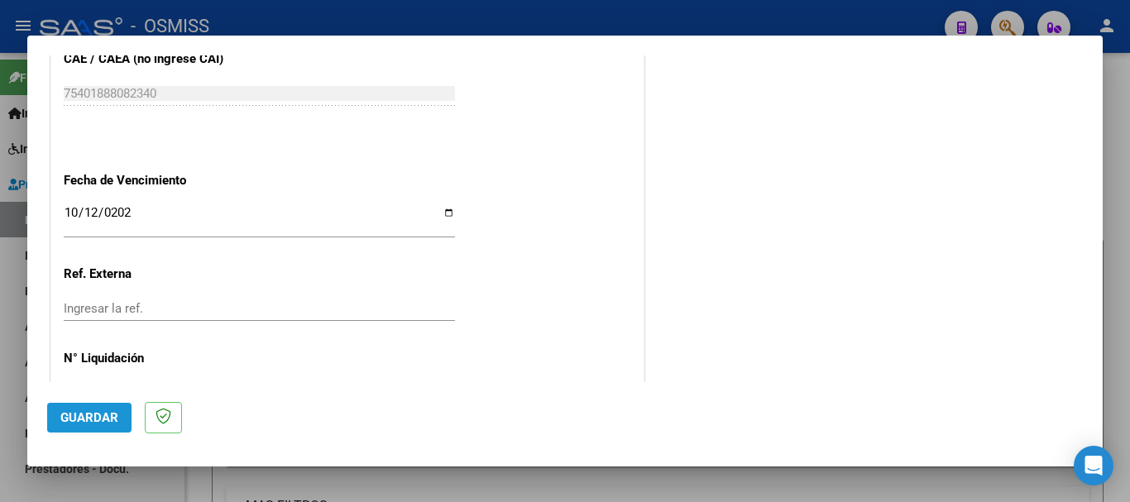
click at [96, 423] on span "Guardar" at bounding box center [89, 417] width 58 height 15
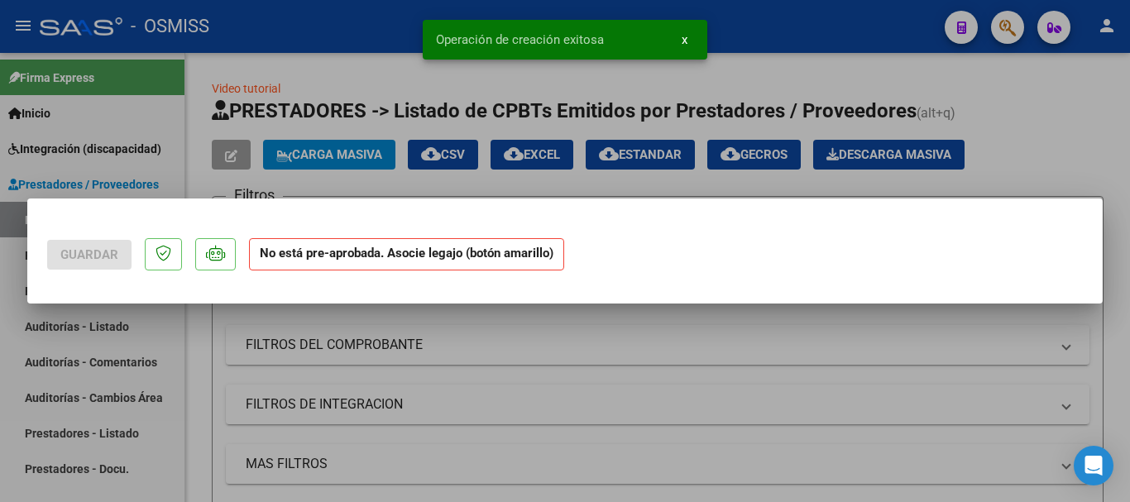
scroll to position [0, 0]
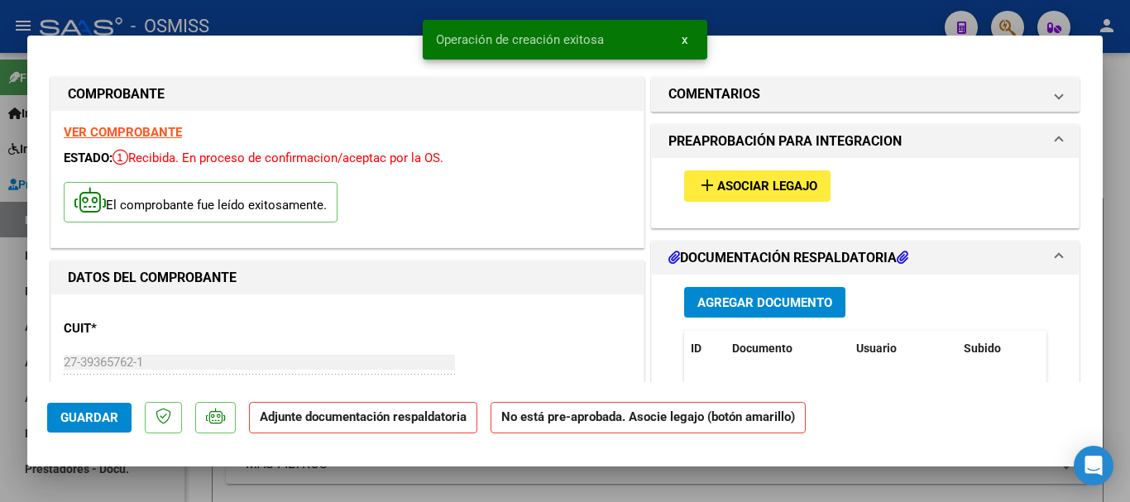
click at [760, 186] on span "Asociar Legajo" at bounding box center [767, 186] width 100 height 15
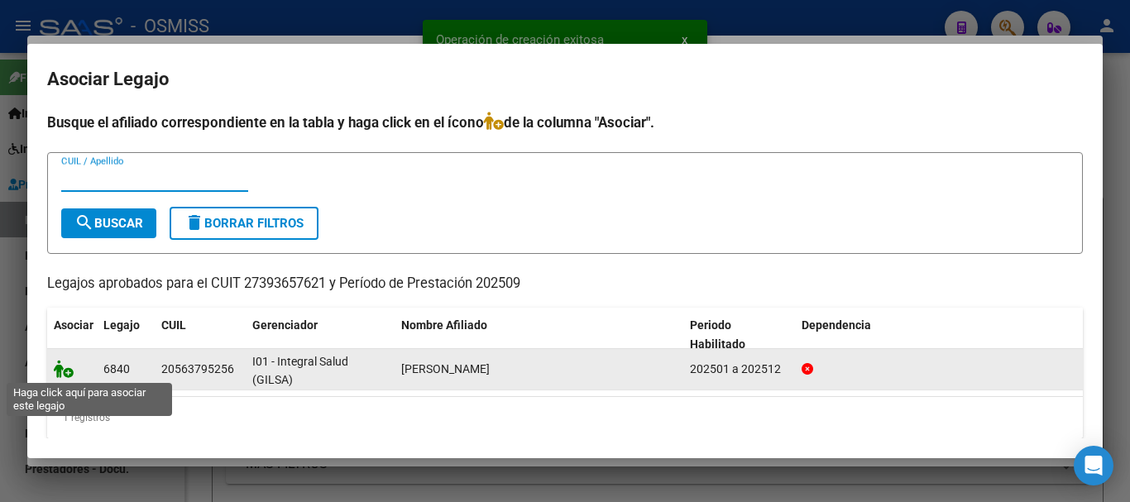
click at [65, 363] on icon at bounding box center [64, 369] width 20 height 18
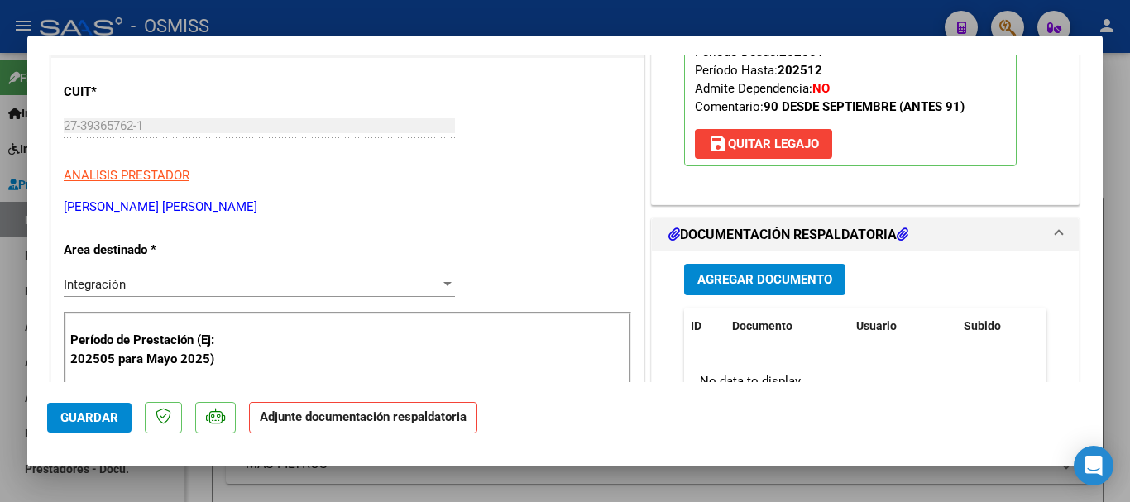
scroll to position [248, 0]
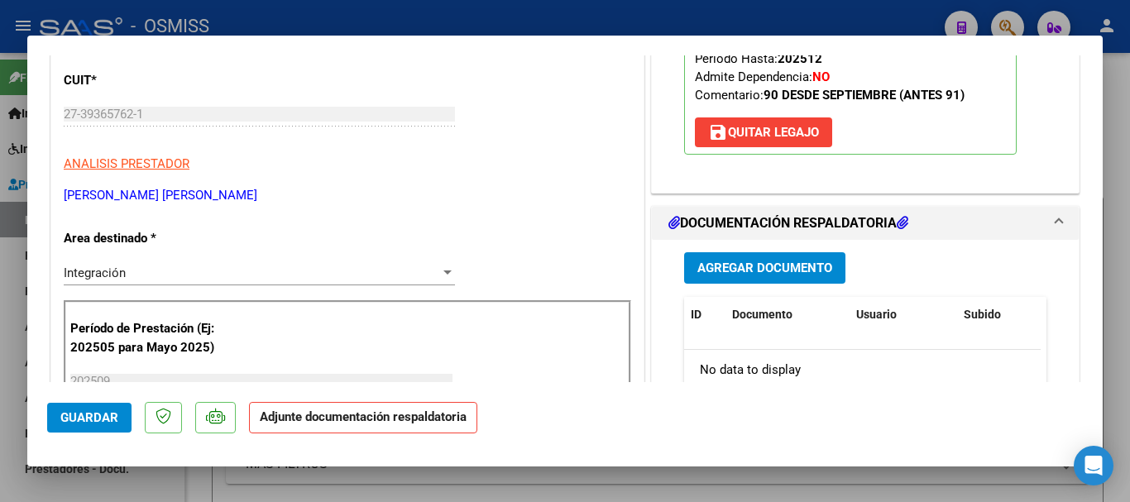
click at [753, 263] on span "Agregar Documento" at bounding box center [764, 268] width 135 height 15
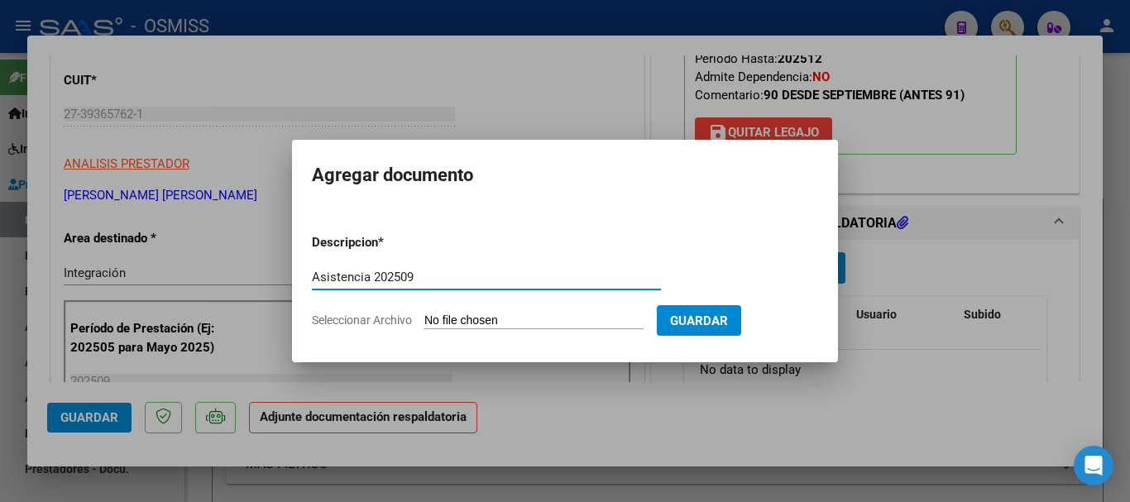
type input "Asistencia 202509"
click at [471, 315] on input "Seleccionar Archivo" at bounding box center [533, 321] width 219 height 16
type input "C:\fakepath\[PERSON_NAME]. Asistencia 202509.pdf"
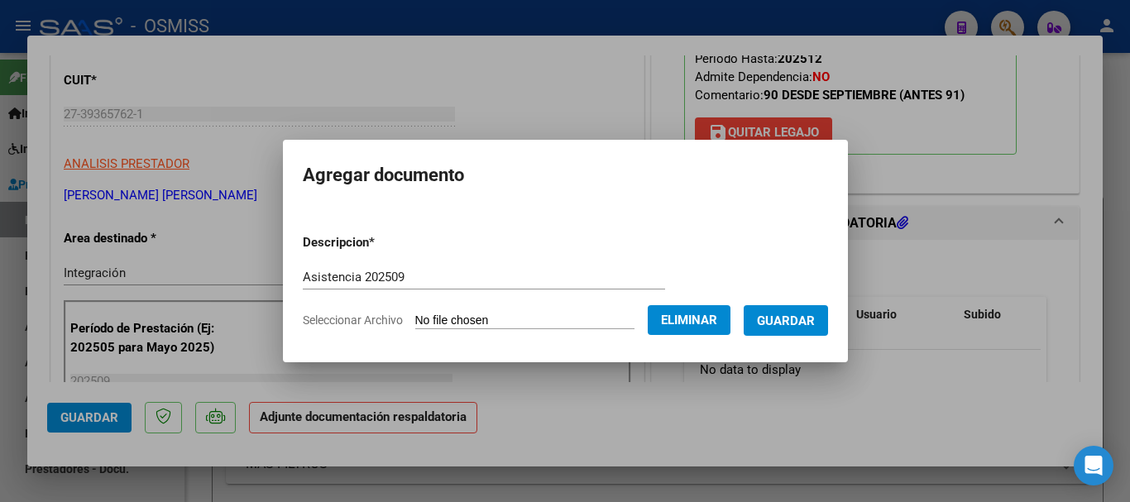
click at [810, 328] on button "Guardar" at bounding box center [785, 320] width 84 height 31
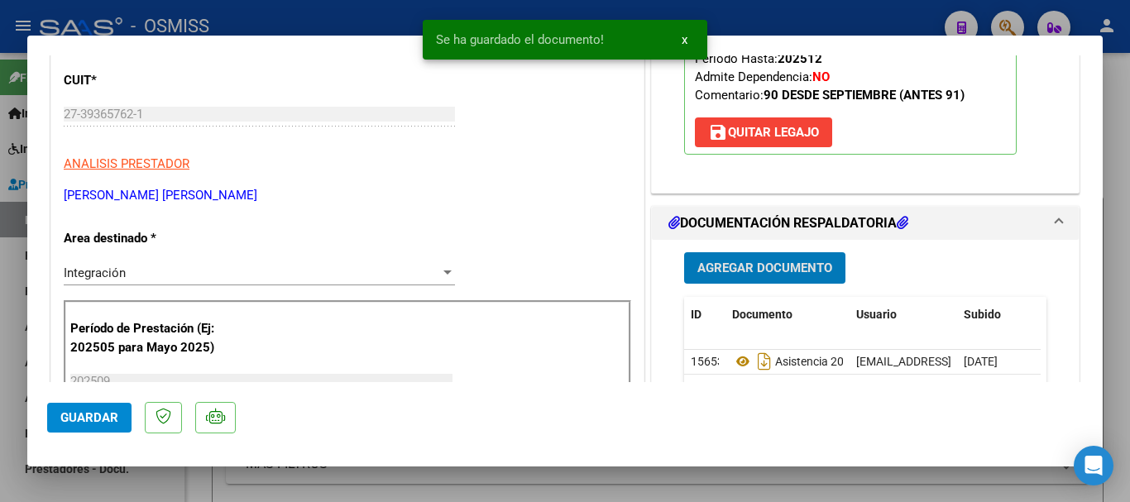
click at [53, 411] on button "Guardar" at bounding box center [89, 418] width 84 height 30
click at [77, 410] on span "Guardar" at bounding box center [89, 417] width 58 height 15
click at [119, 492] on div at bounding box center [565, 251] width 1130 height 502
type input "$ 0,00"
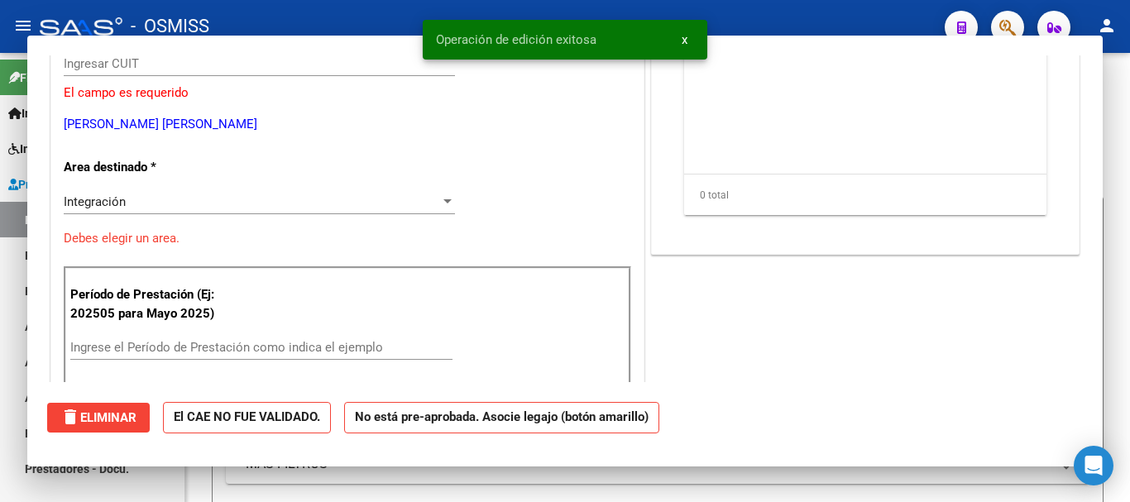
scroll to position [198, 0]
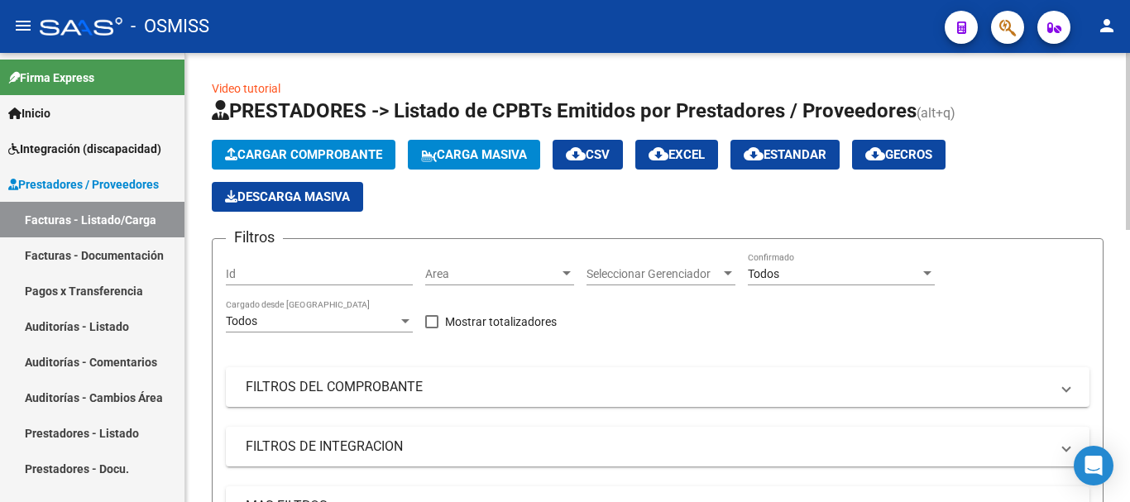
click at [290, 156] on span "Cargar Comprobante" at bounding box center [303, 154] width 157 height 15
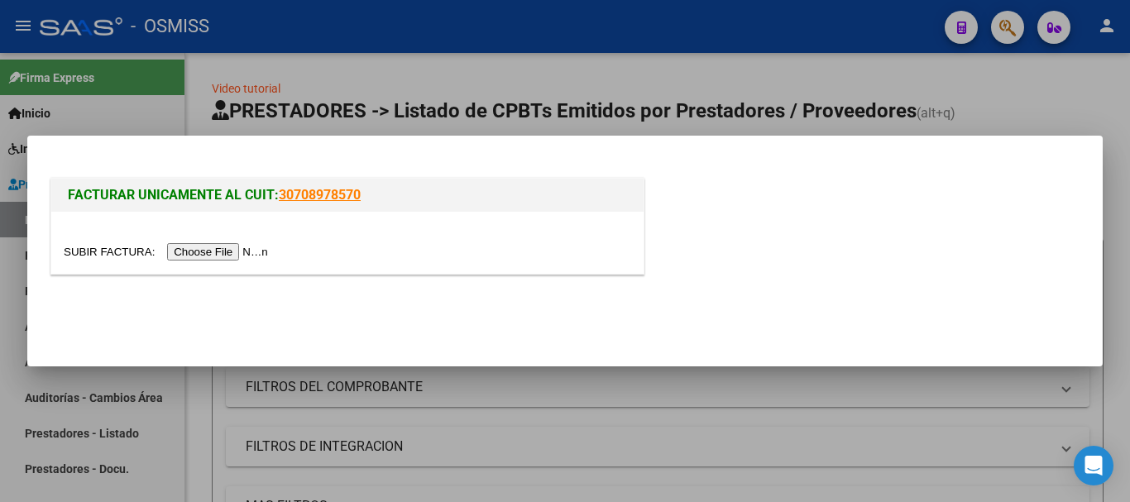
click at [251, 250] on input "file" at bounding box center [168, 251] width 209 height 17
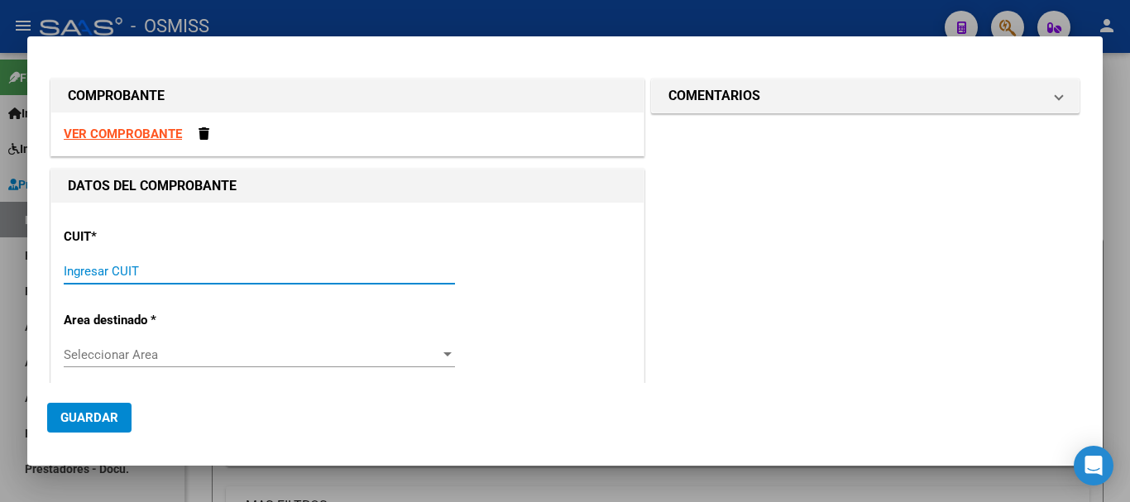
click at [185, 267] on input "Ingresar CUIT" at bounding box center [259, 271] width 391 height 15
type input "27-41241116-7"
type input "1"
type input "27-41241116-7"
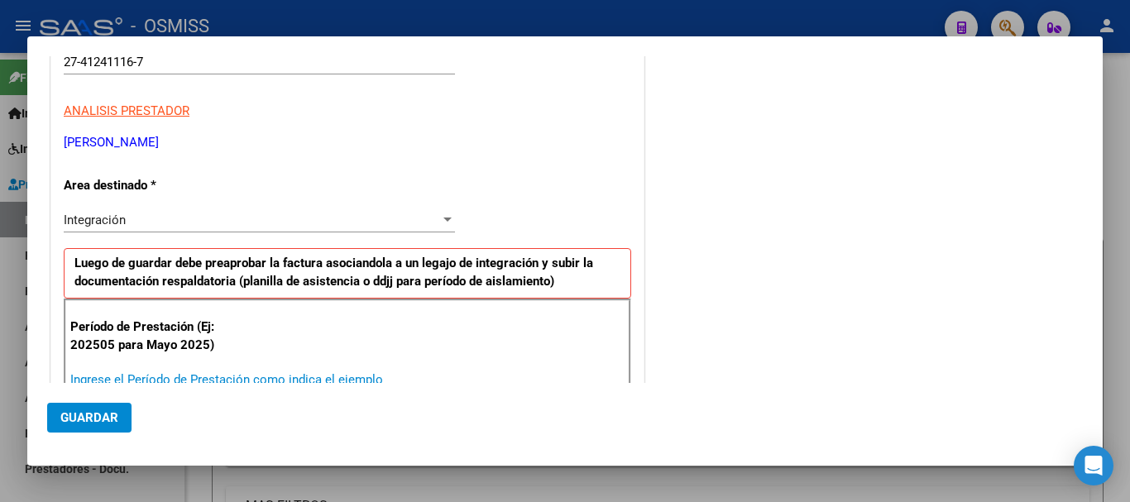
scroll to position [213, 0]
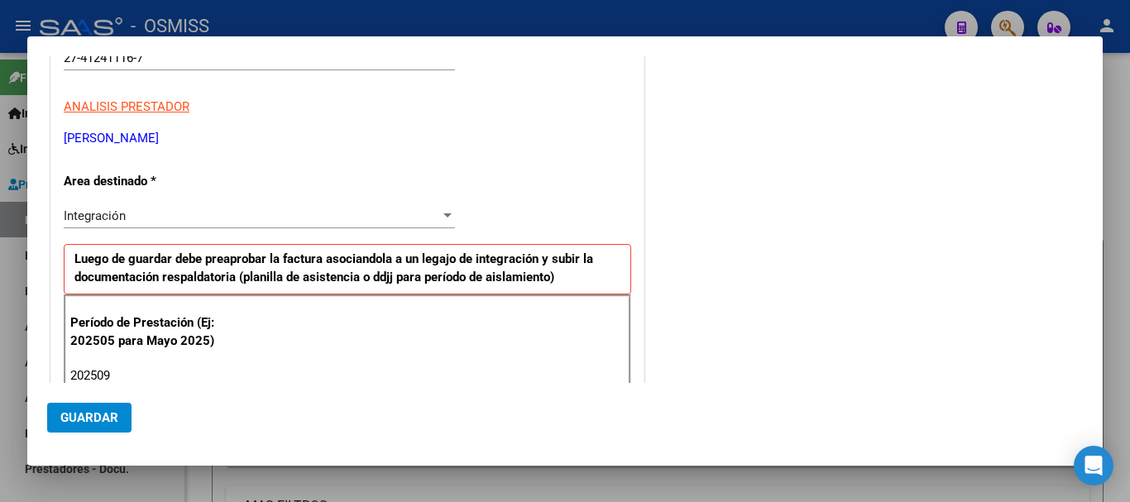
type input "202509"
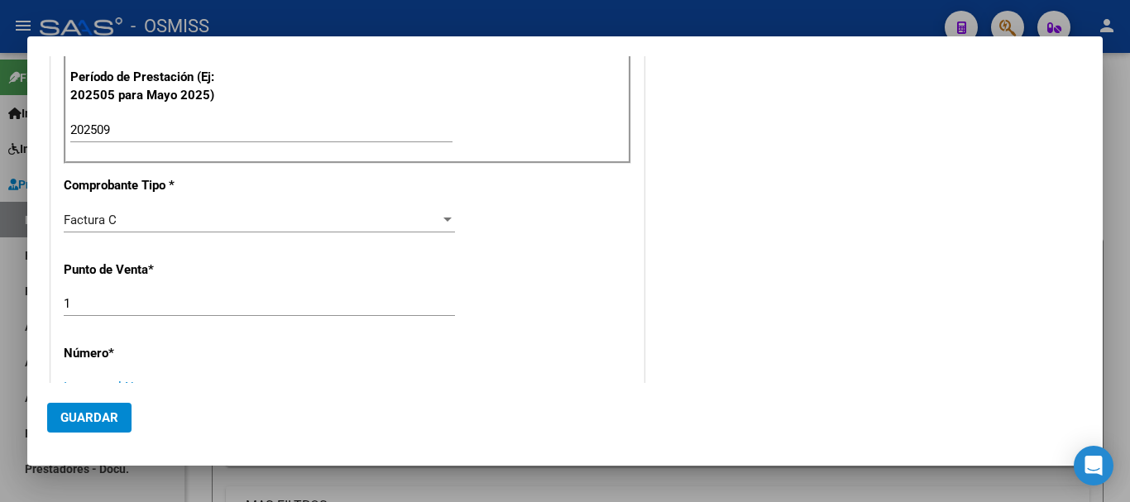
scroll to position [471, 0]
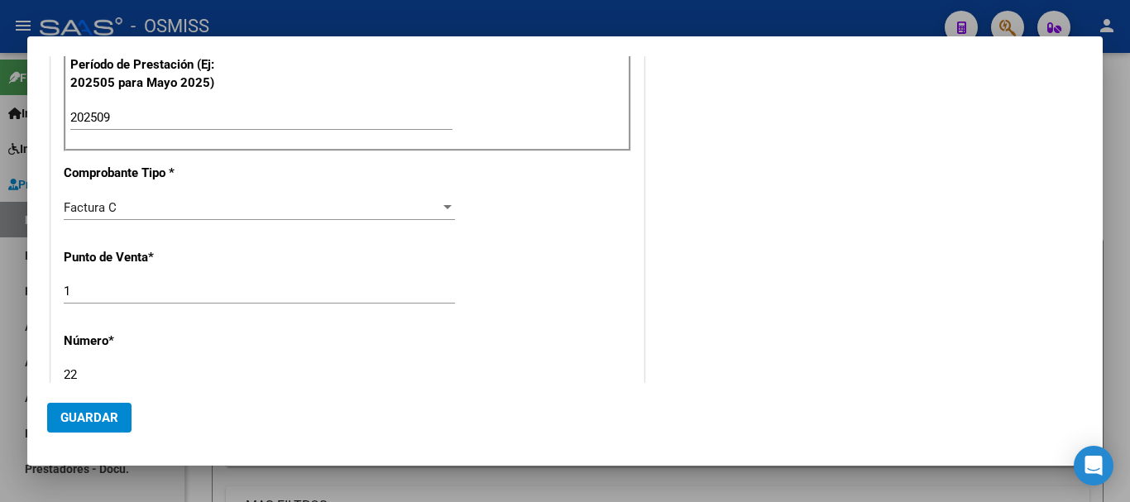
type input "22"
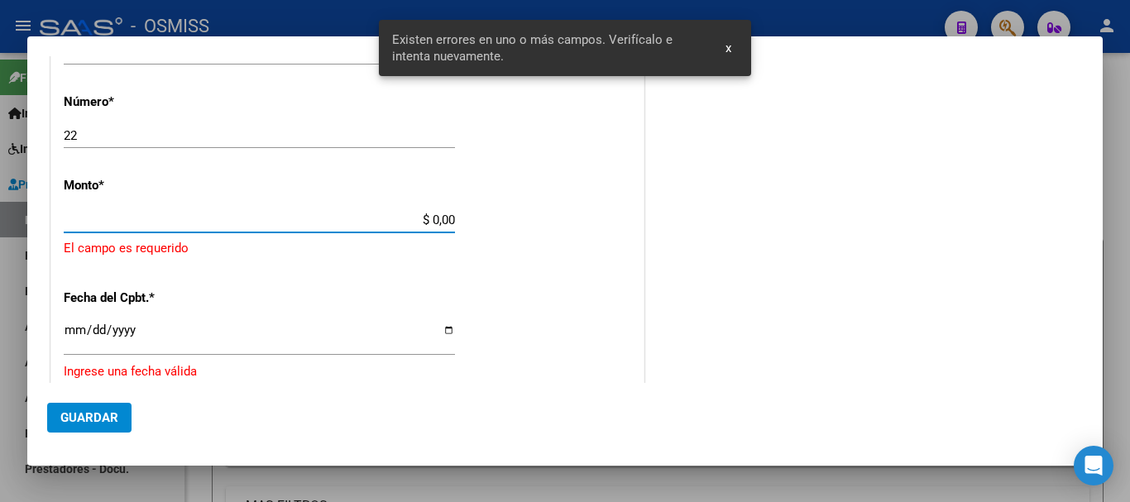
scroll to position [703, 0]
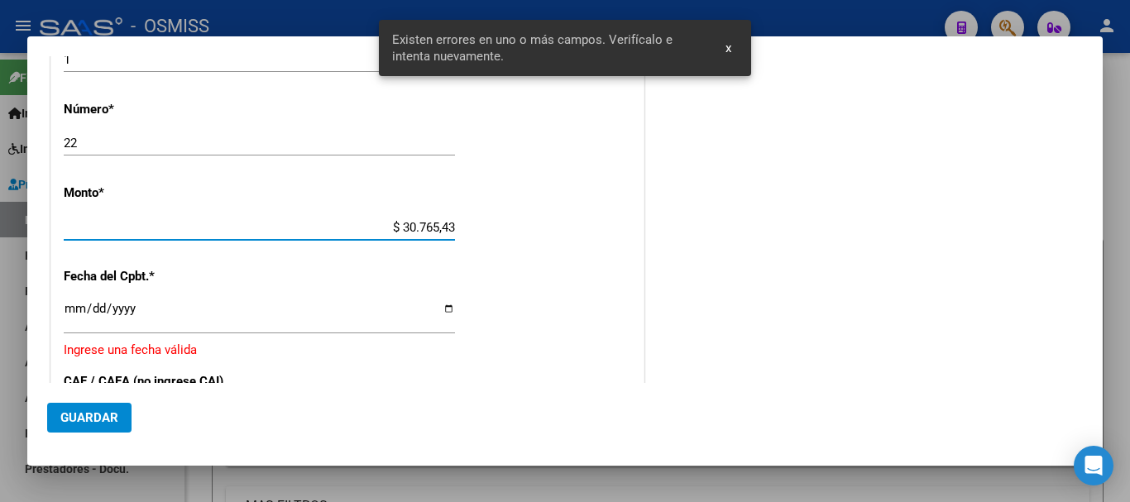
type input "$ 307.654,34"
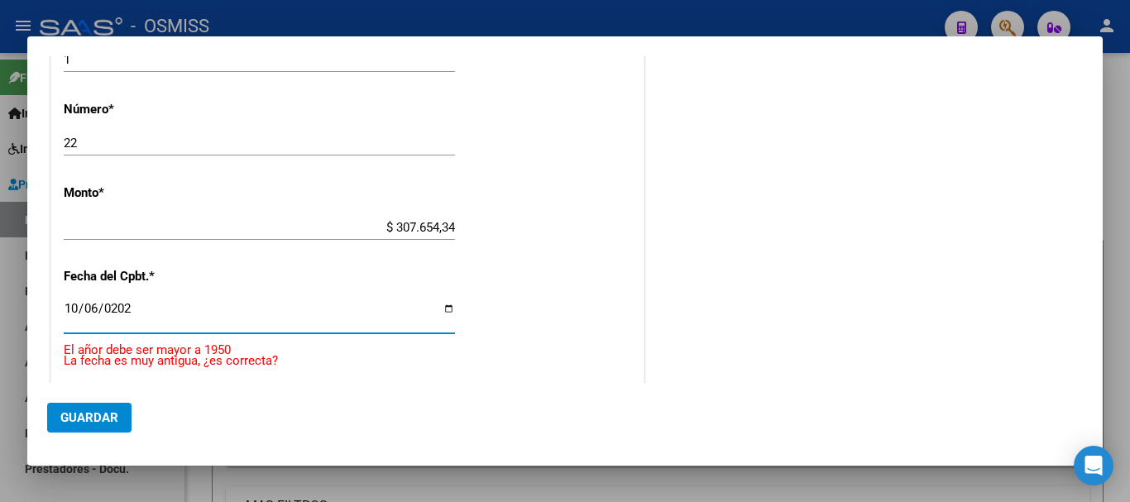
type input "[DATE]"
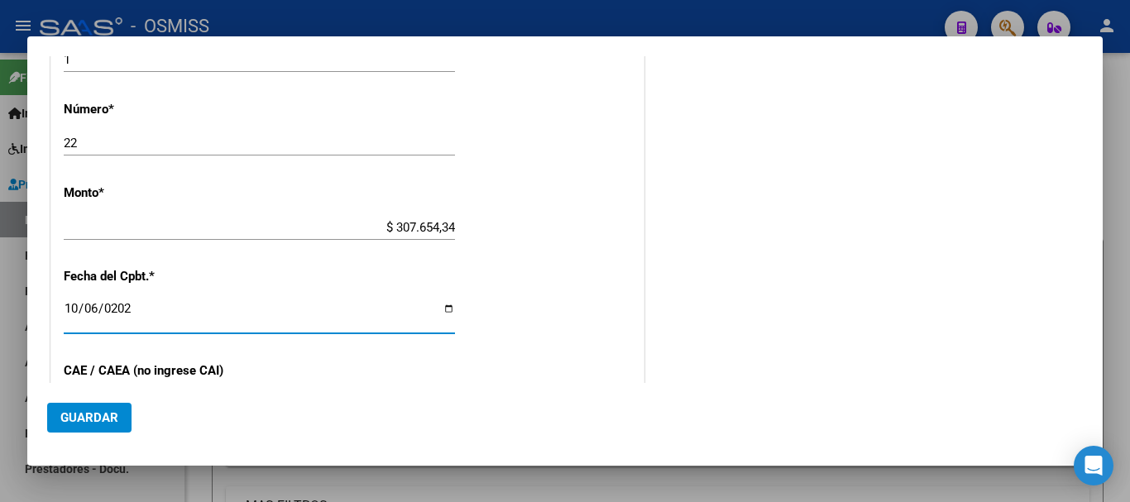
scroll to position [888, 0]
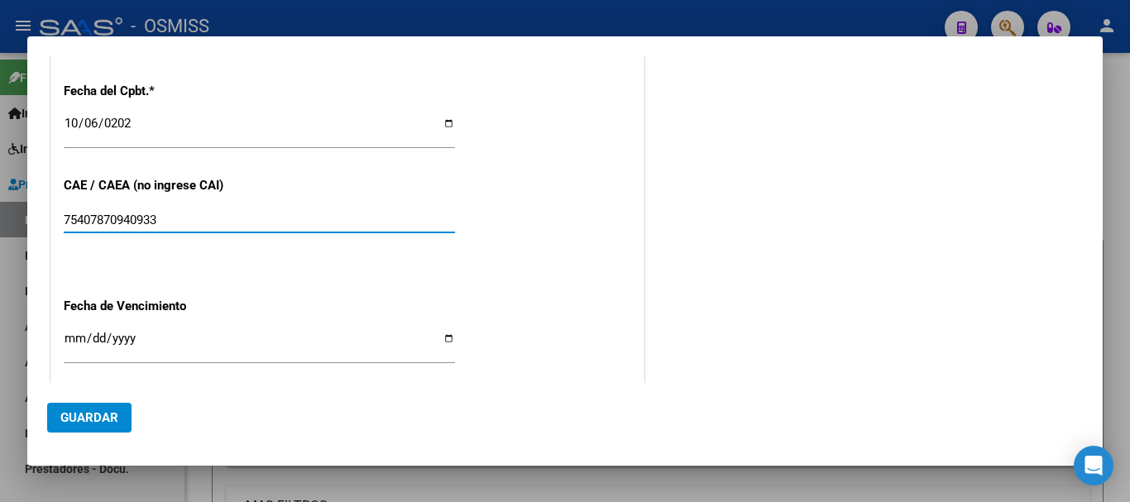
type input "75407870940933"
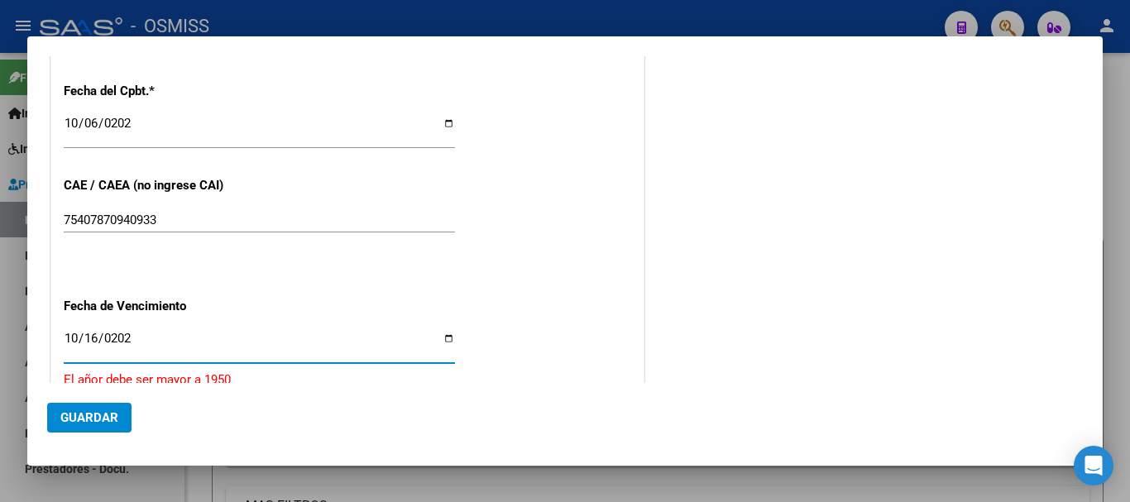
type input "[DATE]"
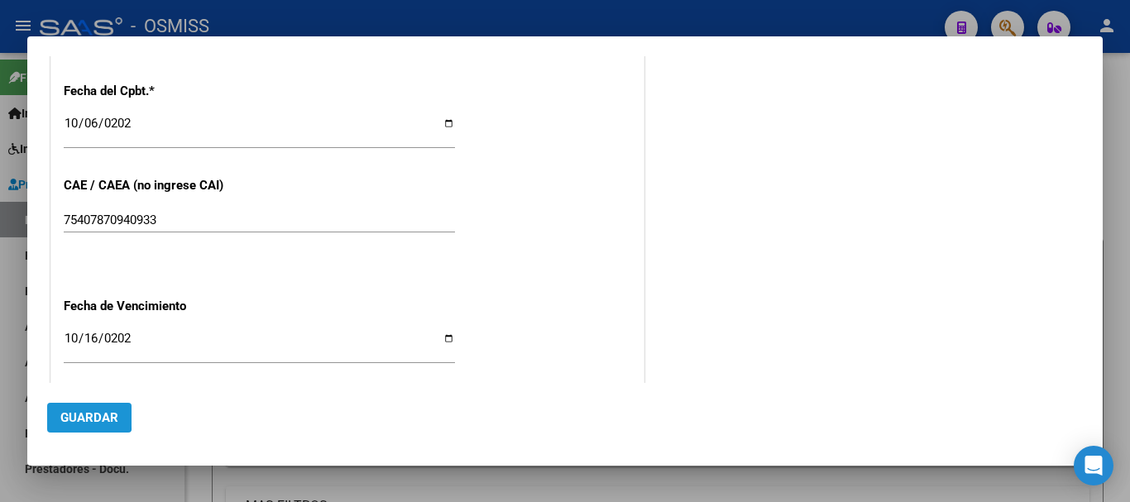
click at [69, 415] on span "Guardar" at bounding box center [89, 417] width 58 height 15
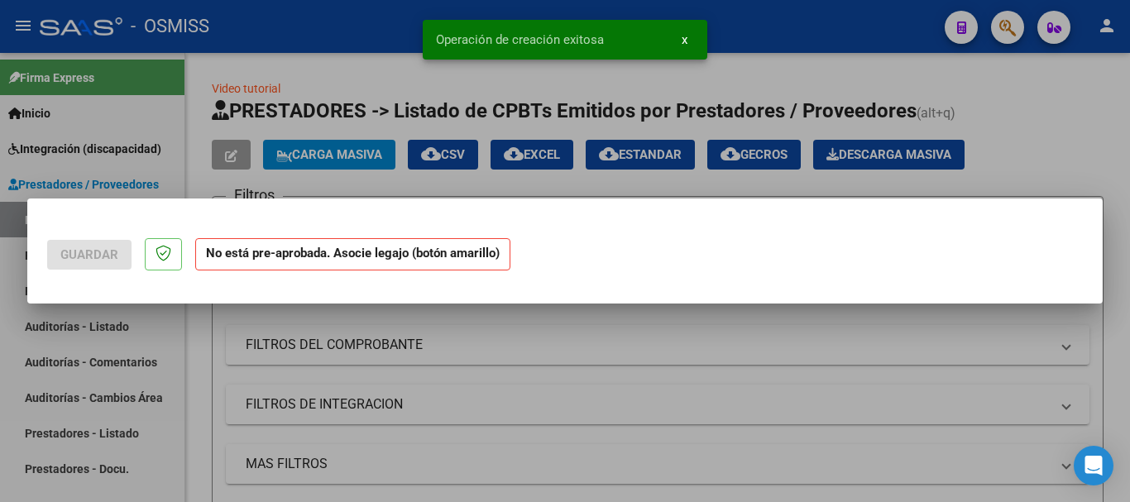
scroll to position [0, 0]
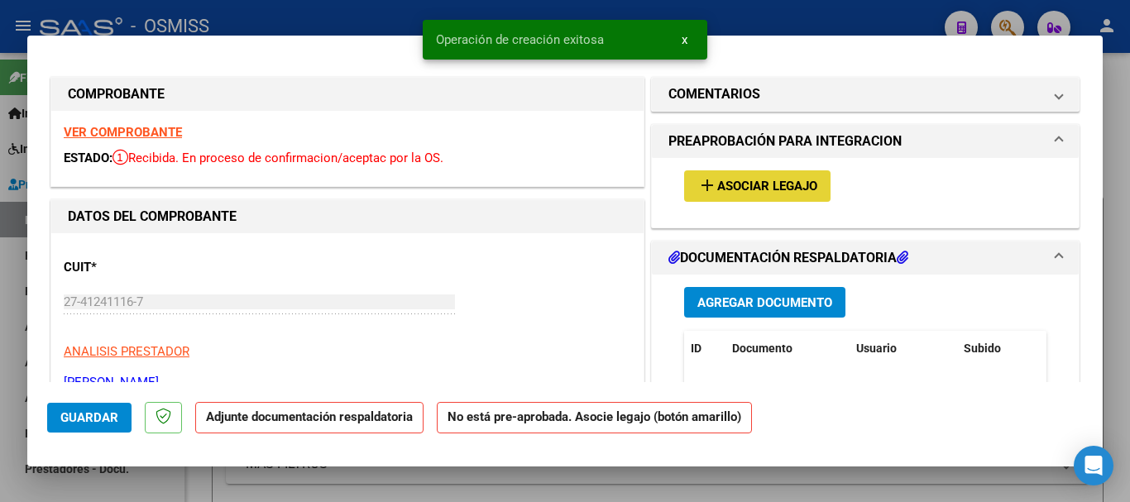
click at [729, 189] on span "Asociar Legajo" at bounding box center [767, 186] width 100 height 15
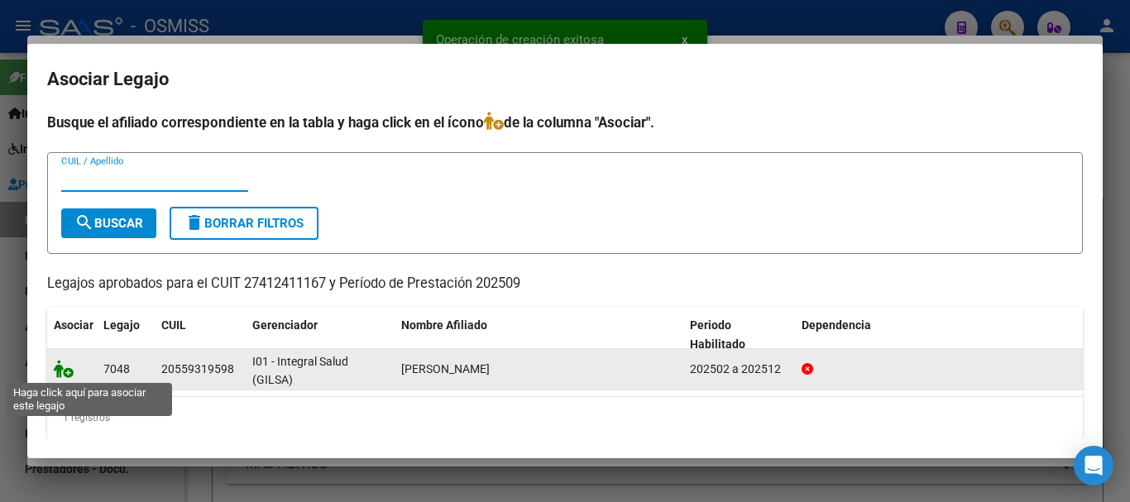
click at [61, 362] on icon at bounding box center [64, 369] width 20 height 18
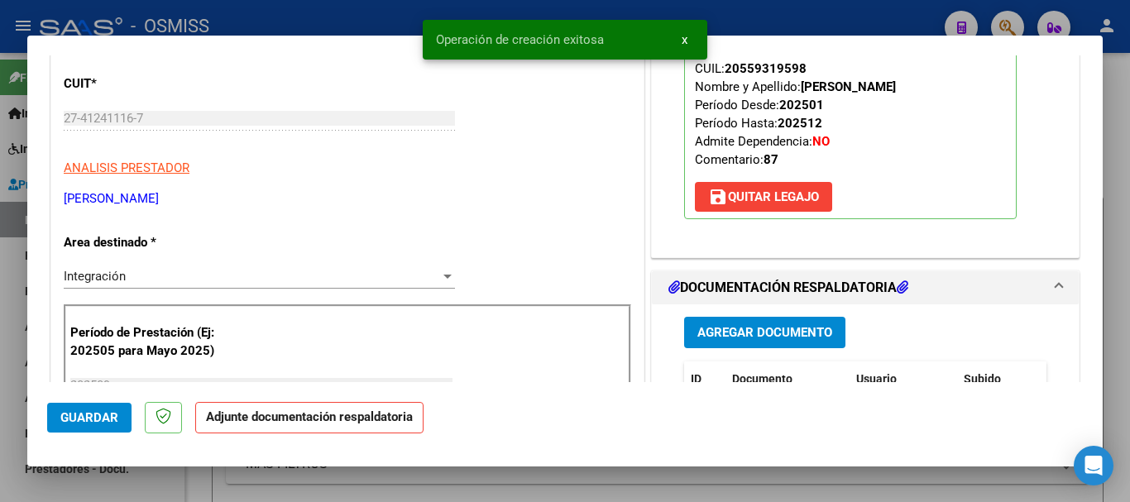
scroll to position [248, 0]
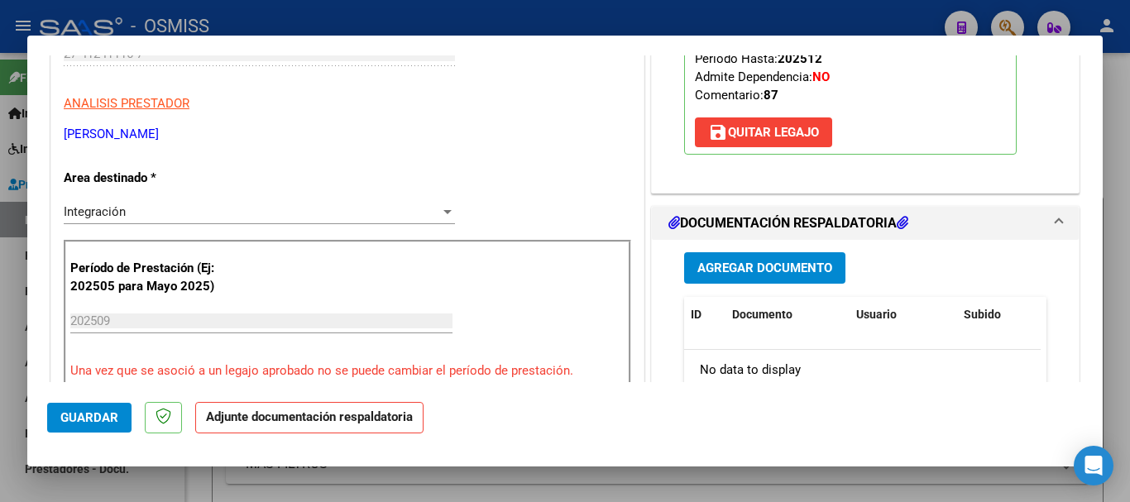
click at [750, 269] on span "Agregar Documento" at bounding box center [764, 268] width 135 height 15
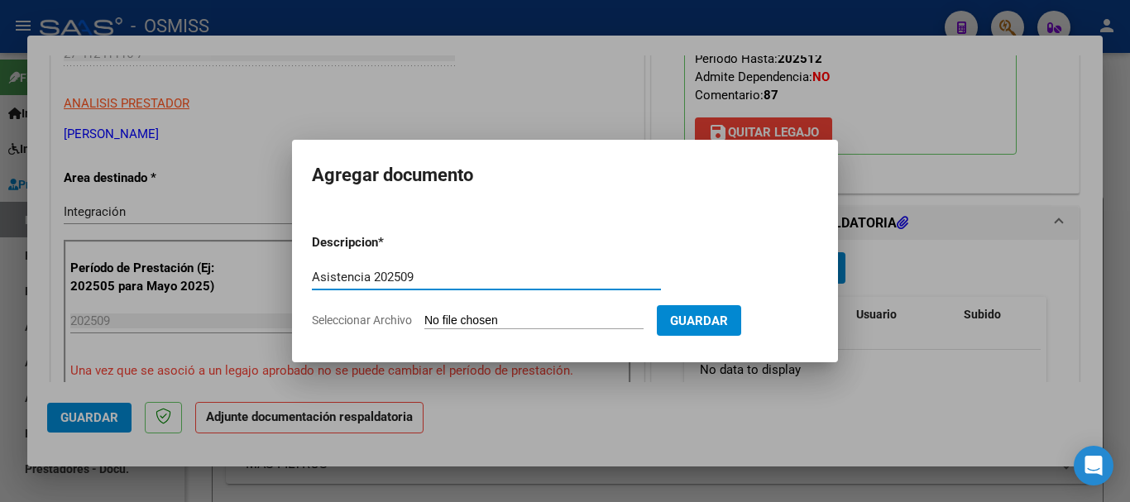
type input "Asistencia 202509"
click at [498, 324] on input "Seleccionar Archivo" at bounding box center [533, 321] width 219 height 16
type input "C:\fakepath\[PERSON_NAME]. Asistencia 202509.pdf"
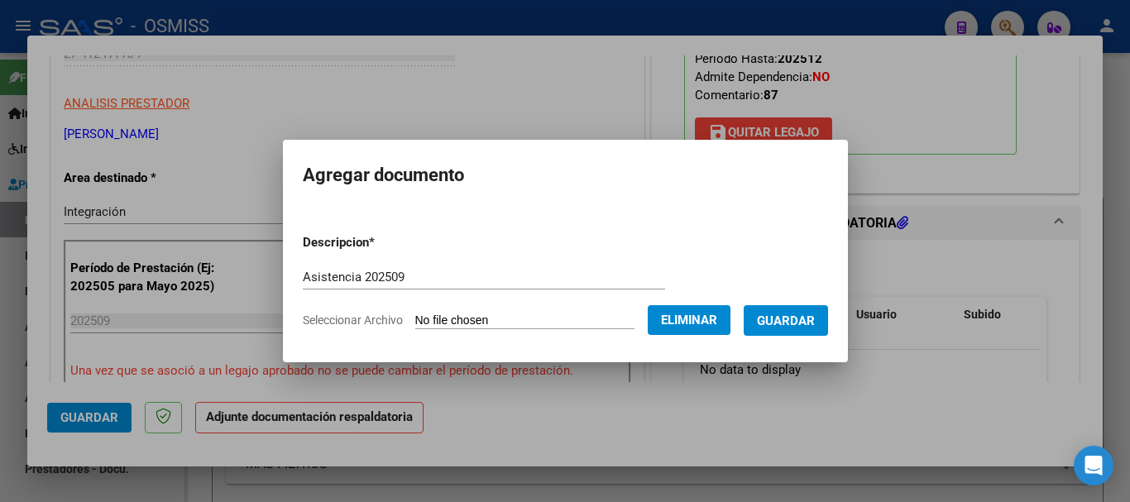
click at [797, 319] on span "Guardar" at bounding box center [786, 320] width 58 height 15
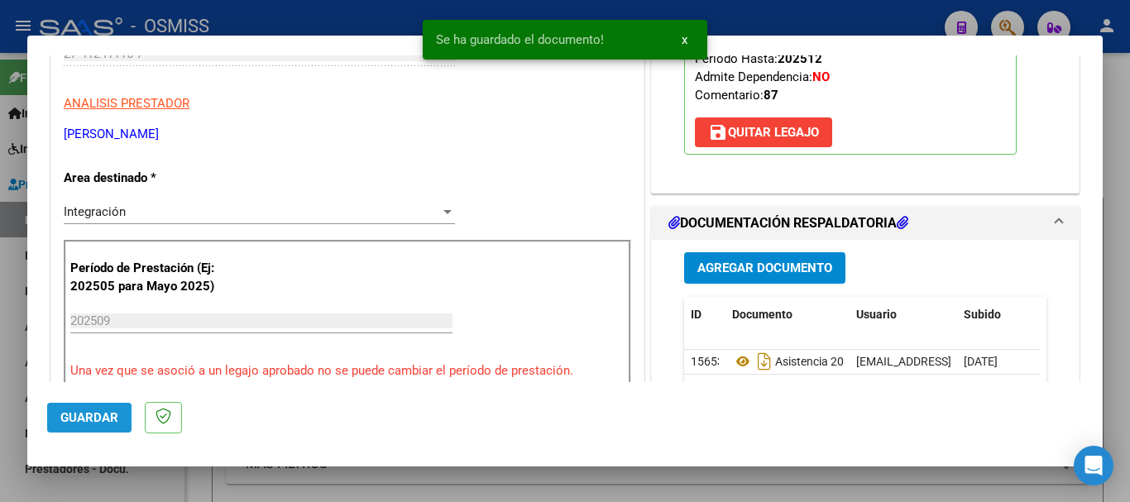
click at [101, 419] on span "Guardar" at bounding box center [89, 417] width 58 height 15
click at [106, 423] on span "Guardar" at bounding box center [89, 417] width 58 height 15
click at [124, 477] on div at bounding box center [565, 251] width 1130 height 502
type input "$ 0,00"
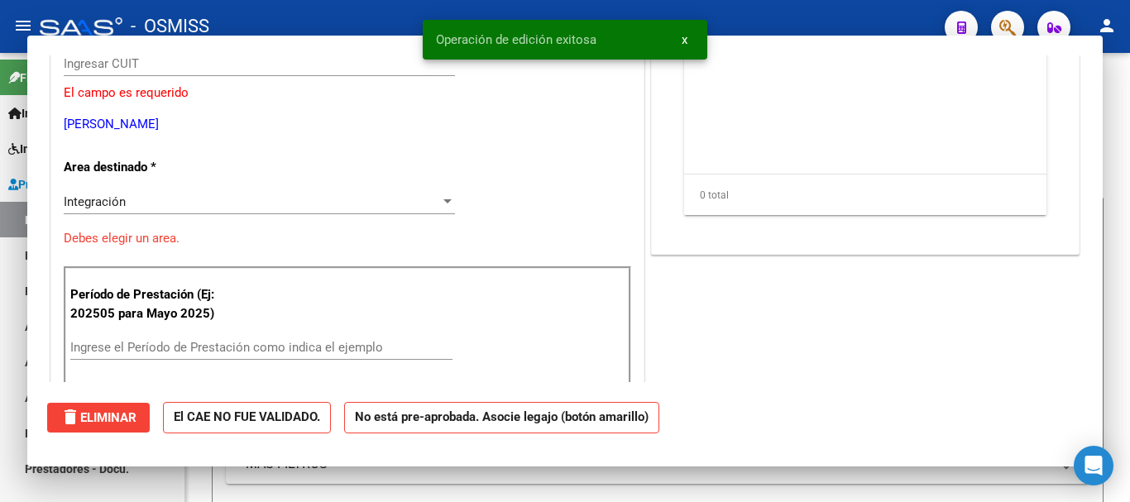
scroll to position [259, 0]
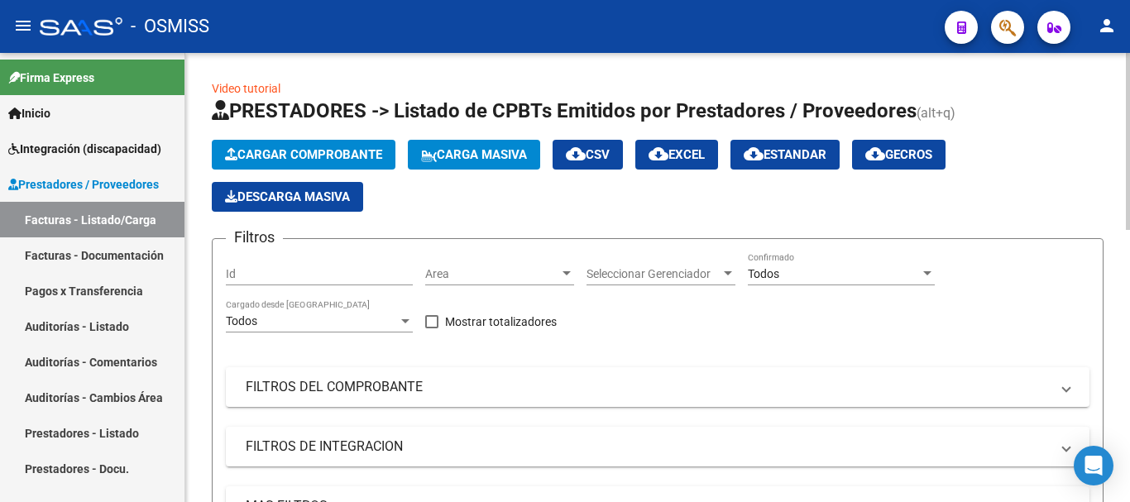
click at [242, 159] on span "Cargar Comprobante" at bounding box center [303, 154] width 157 height 15
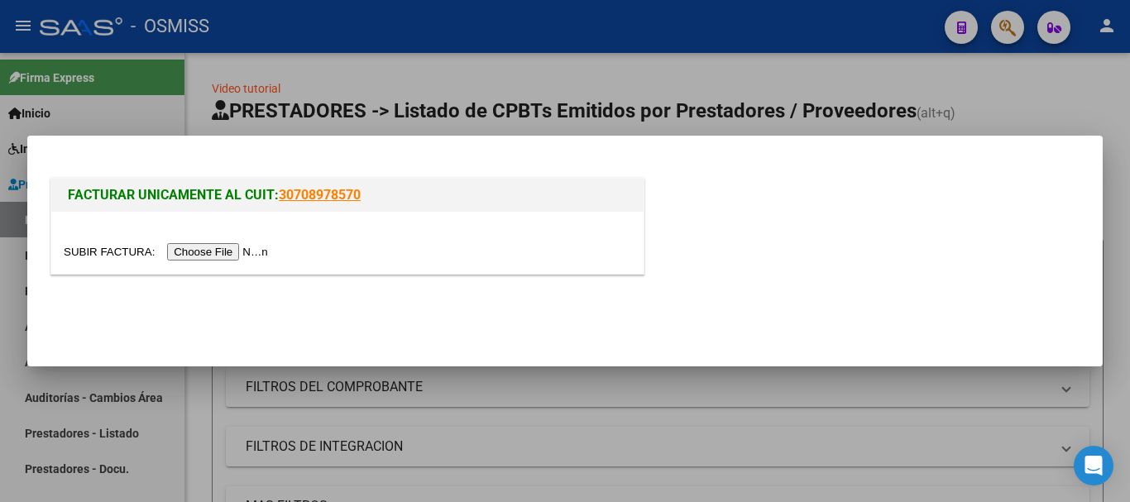
click at [226, 251] on input "file" at bounding box center [168, 251] width 209 height 17
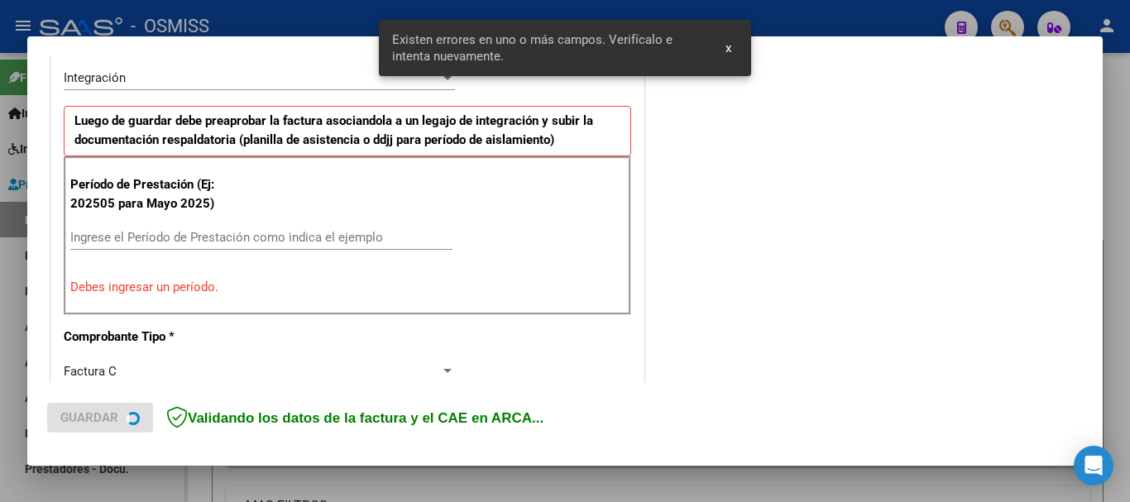
scroll to position [413, 0]
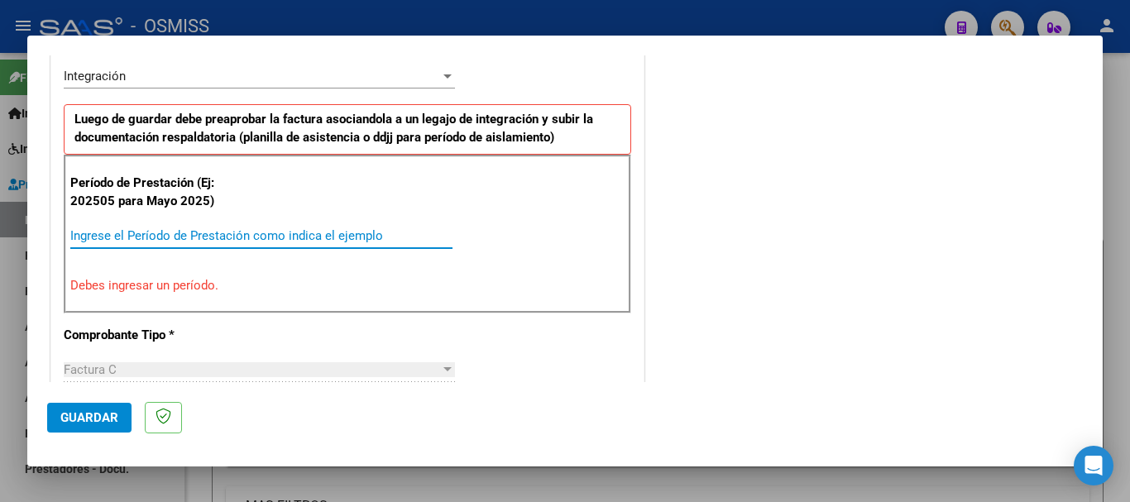
click at [203, 233] on input "Ingrese el Período de Prestación como indica el ejemplo" at bounding box center [261, 235] width 382 height 15
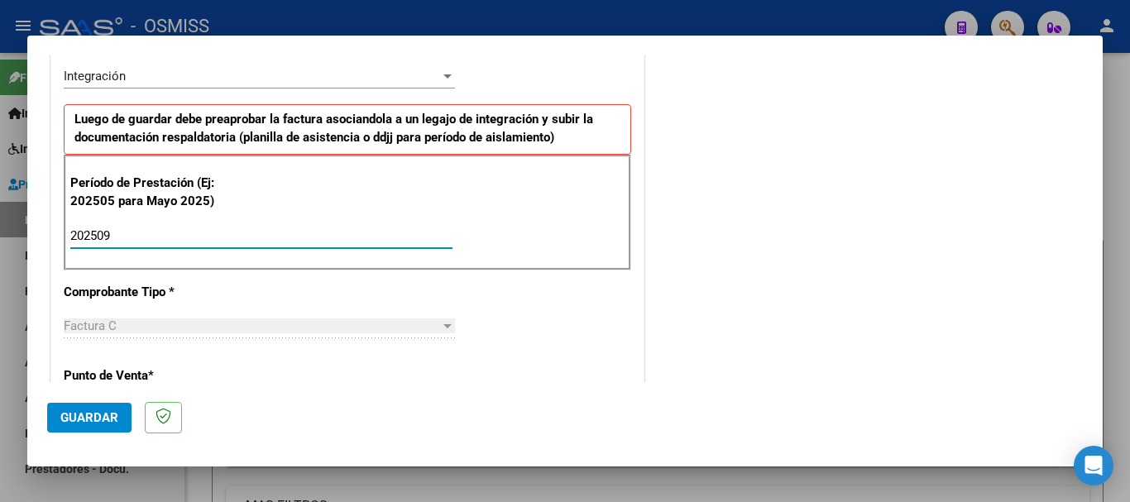
type input "202509"
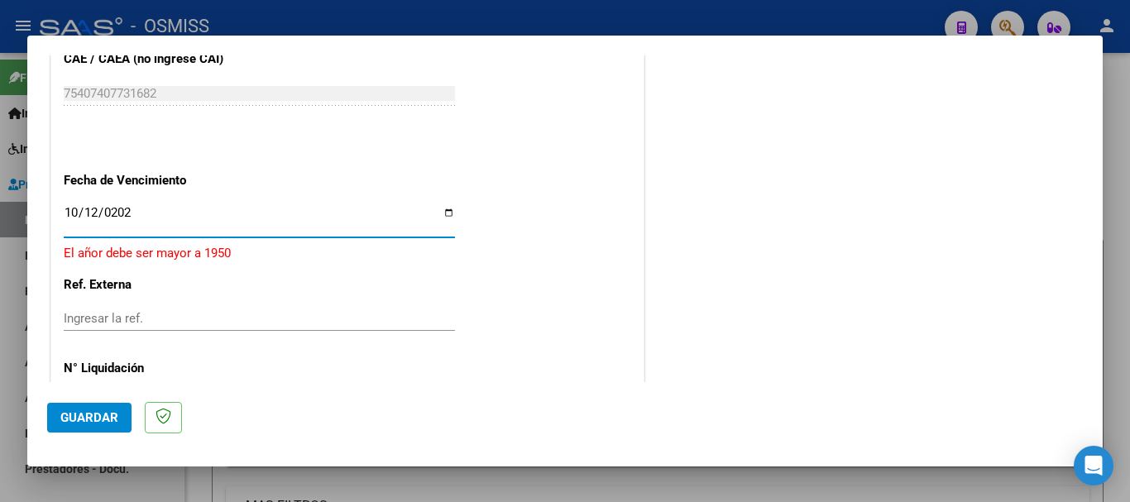
type input "[DATE]"
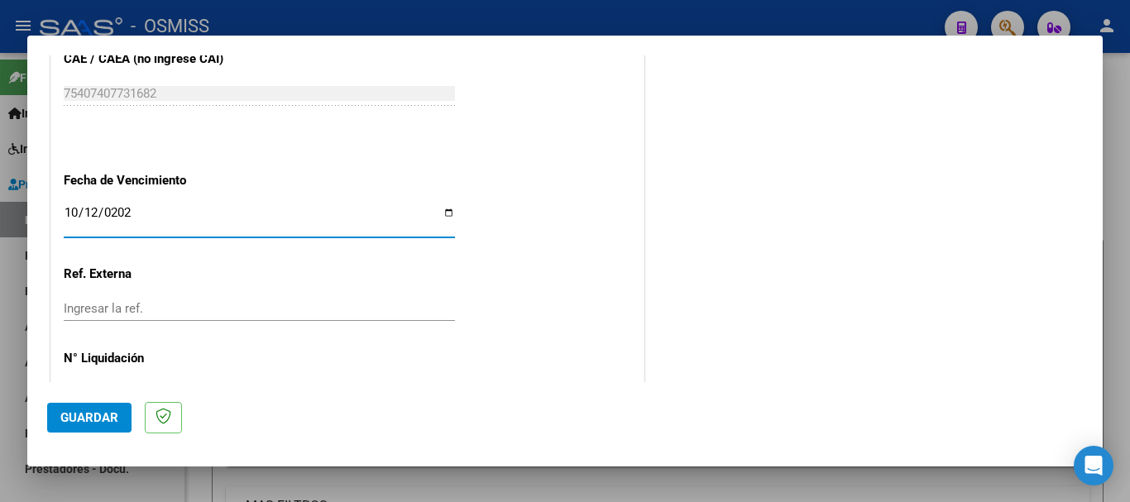
click at [68, 423] on span "Guardar" at bounding box center [89, 417] width 58 height 15
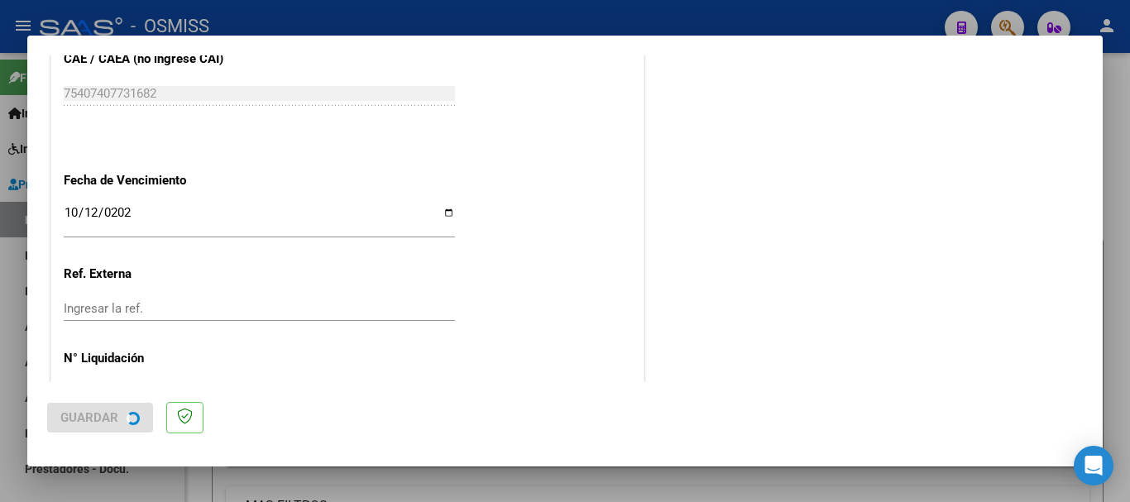
scroll to position [0, 0]
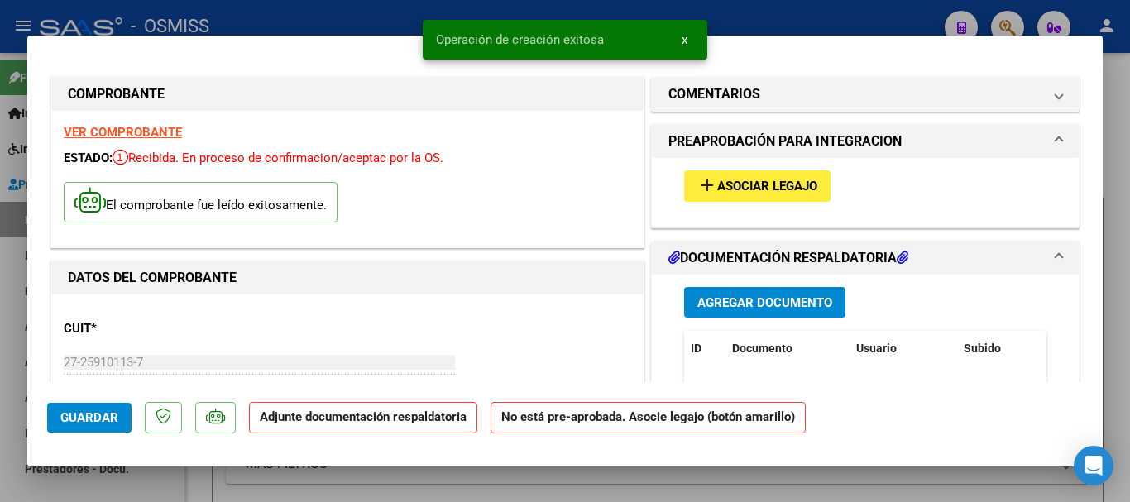
click at [771, 189] on span "Asociar Legajo" at bounding box center [767, 186] width 100 height 15
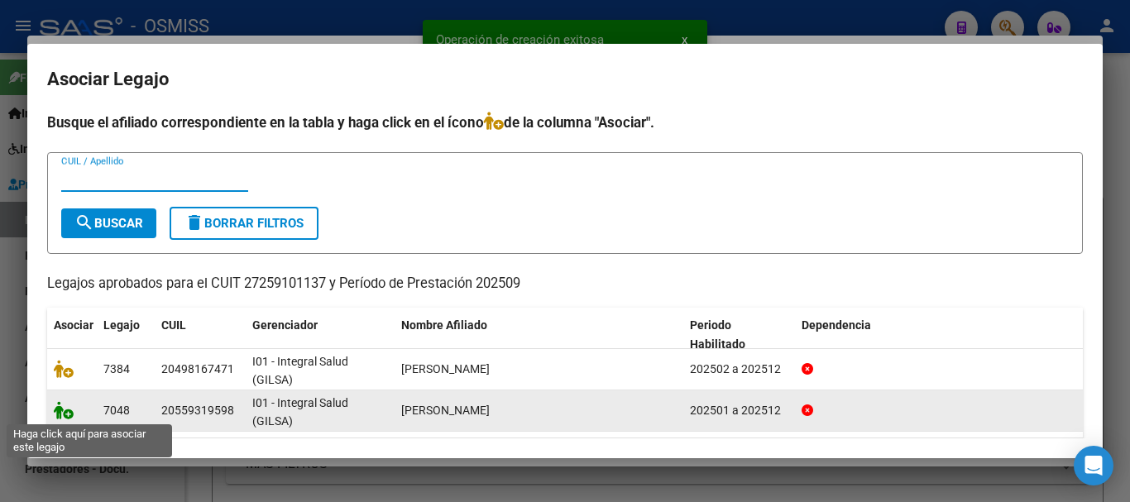
click at [62, 416] on icon at bounding box center [64, 410] width 20 height 18
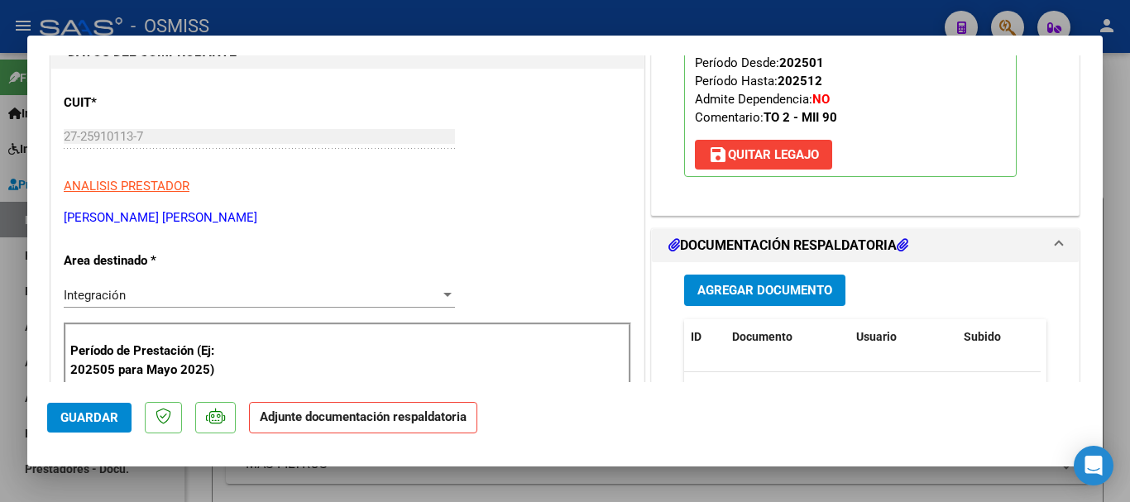
scroll to position [248, 0]
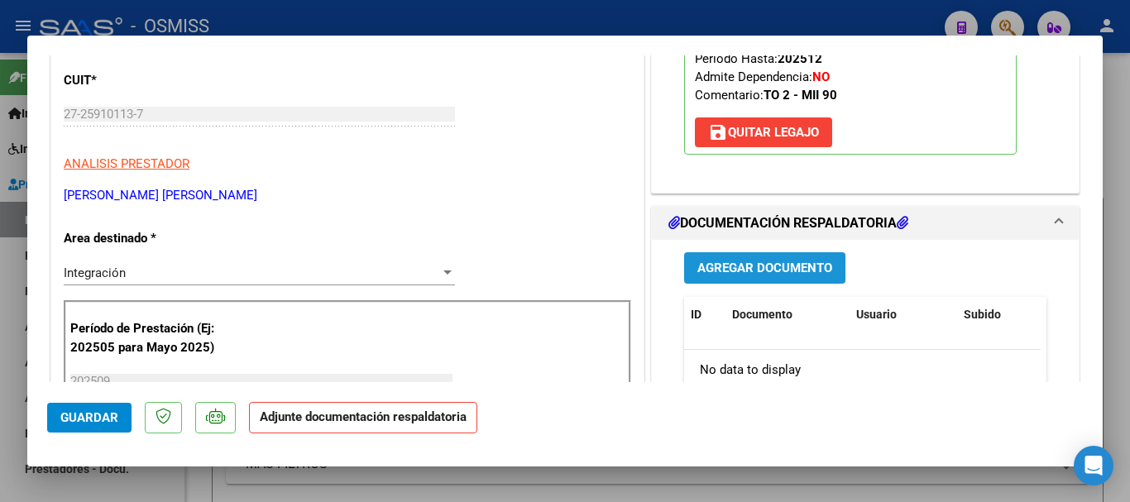
click at [738, 271] on span "Agregar Documento" at bounding box center [764, 268] width 135 height 15
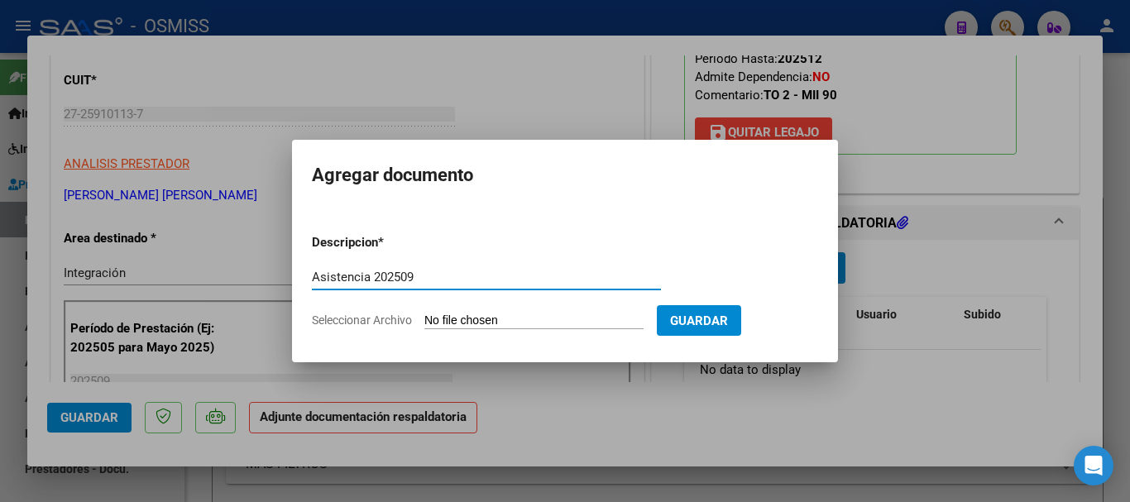
type input "Asistencia 202509"
click at [533, 320] on input "Seleccionar Archivo" at bounding box center [533, 321] width 219 height 16
type input "C:\fakepath\[PERSON_NAME]. Asistencia 202509.pdf"
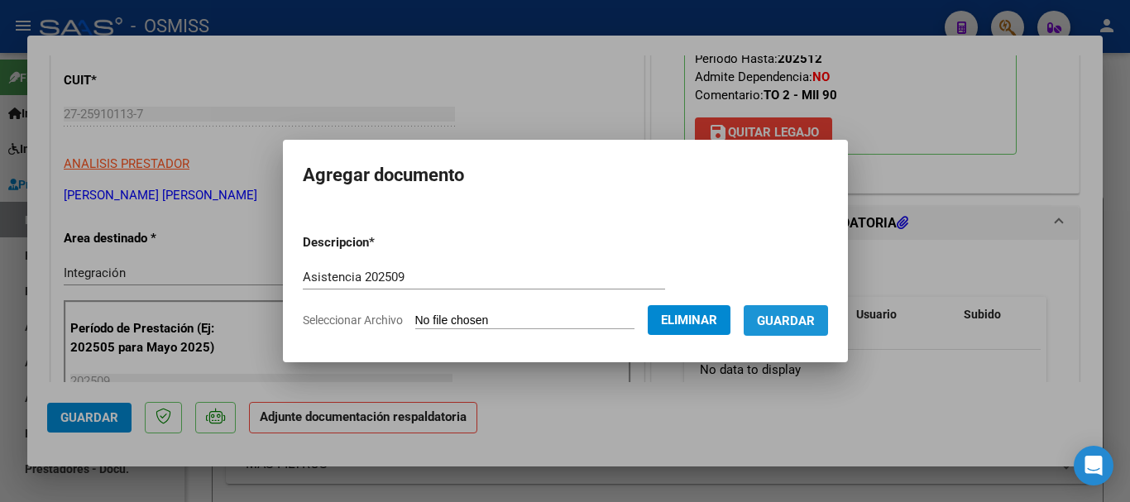
click at [814, 327] on button "Guardar" at bounding box center [785, 320] width 84 height 31
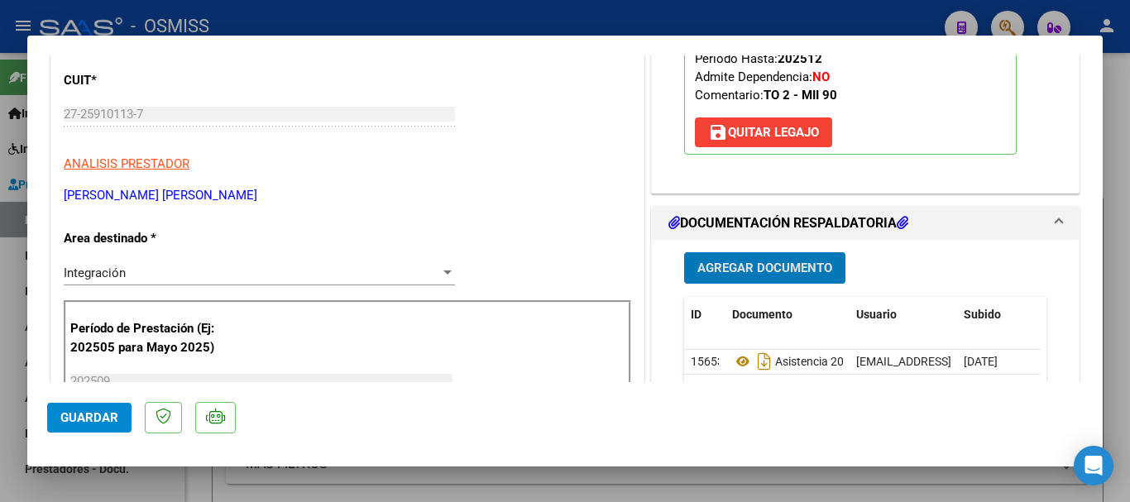
click at [93, 425] on button "Guardar" at bounding box center [89, 418] width 84 height 30
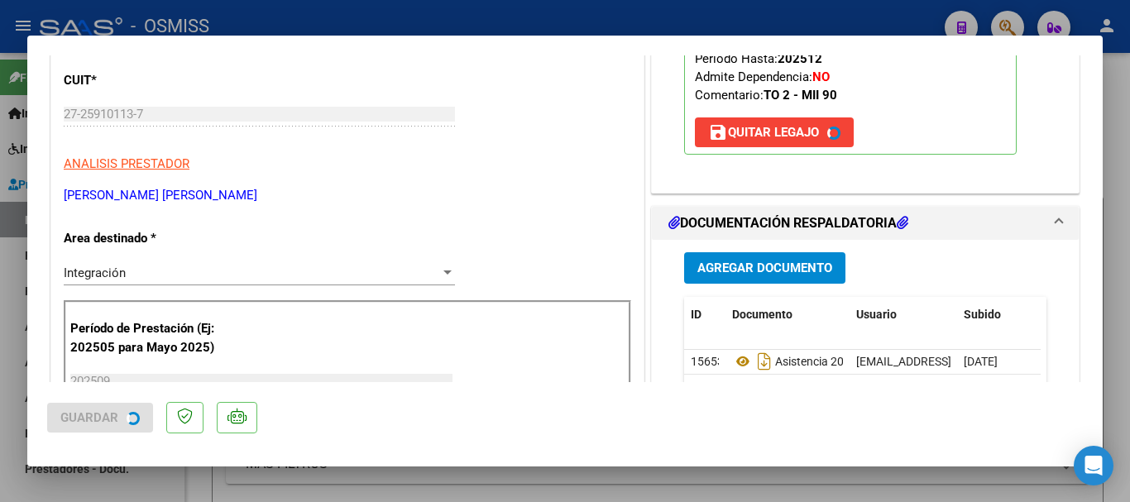
click at [143, 495] on div at bounding box center [565, 251] width 1130 height 502
type input "$ 0,00"
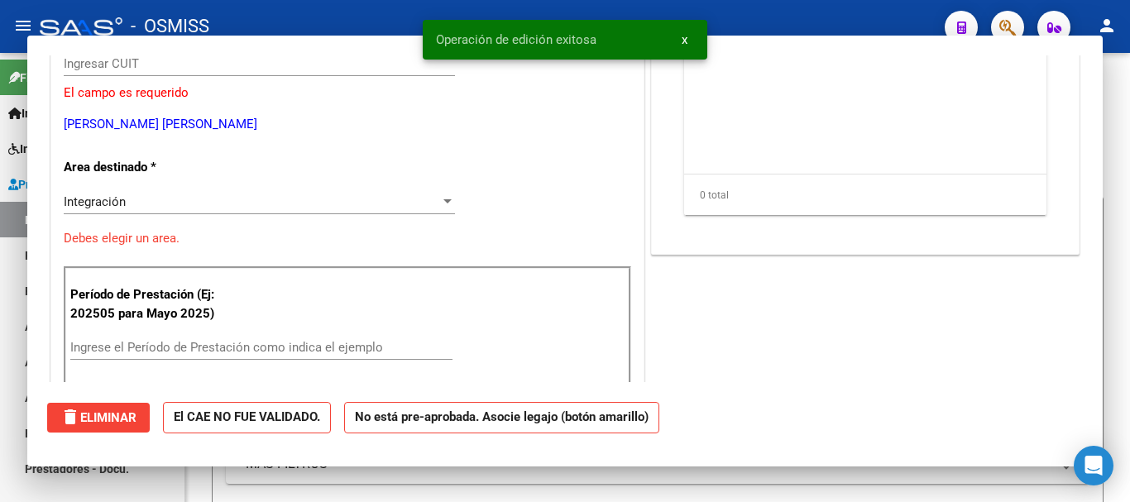
scroll to position [0, 0]
